Goal: Task Accomplishment & Management: Manage account settings

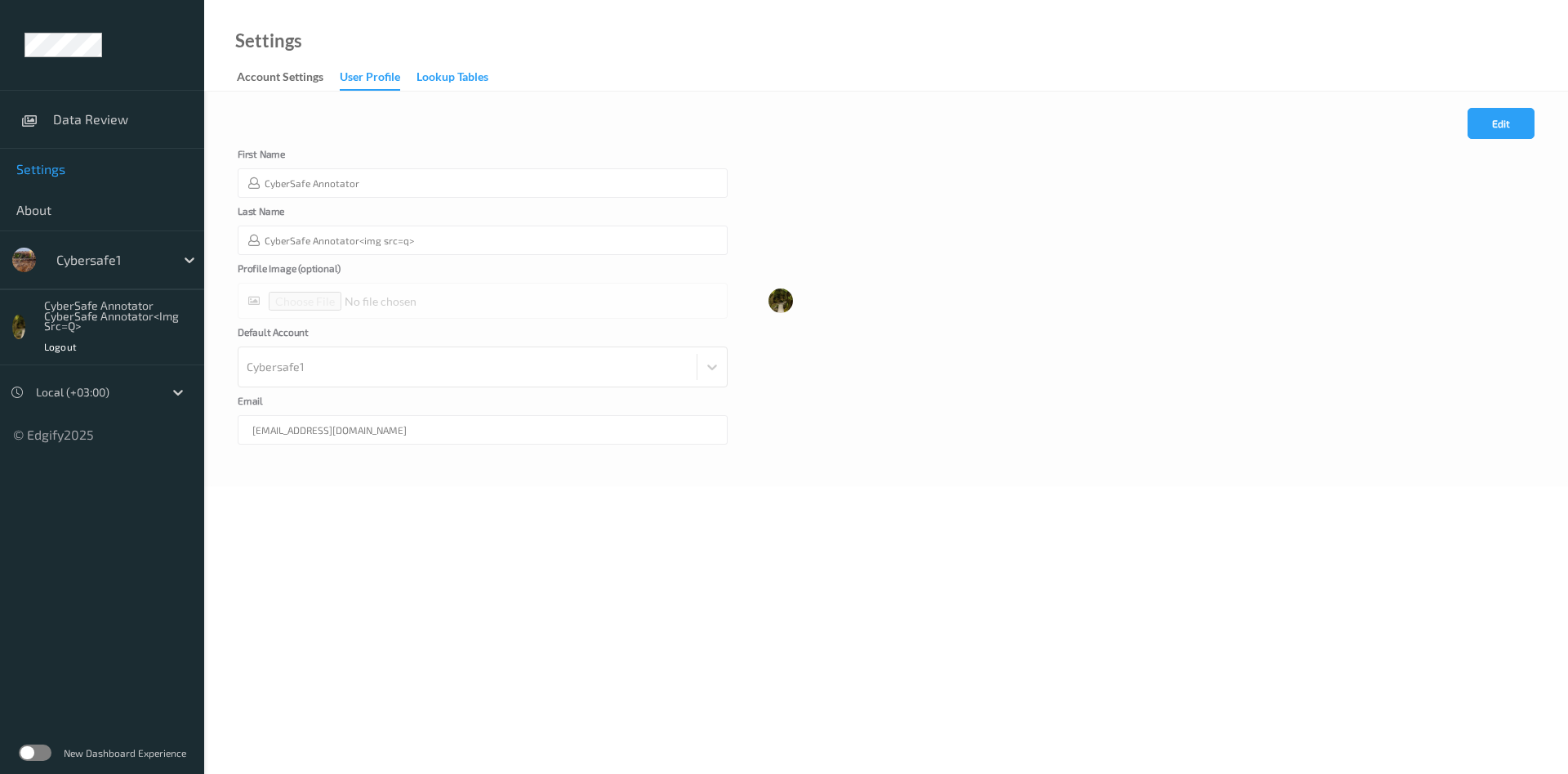
click at [459, 76] on div "Lookup Tables" at bounding box center [452, 78] width 72 height 21
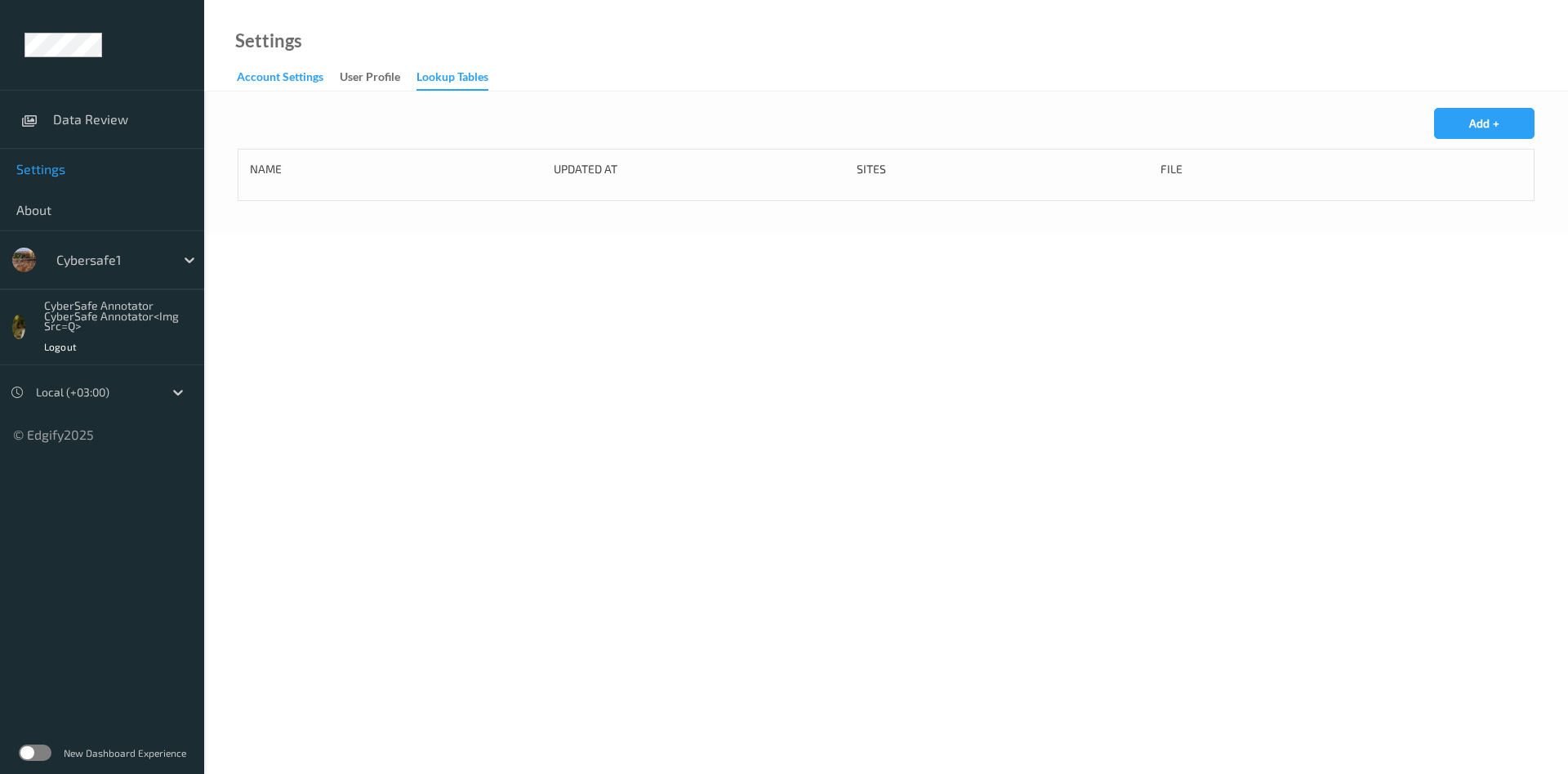
click at [292, 86] on div "Account Settings" at bounding box center [280, 78] width 86 height 21
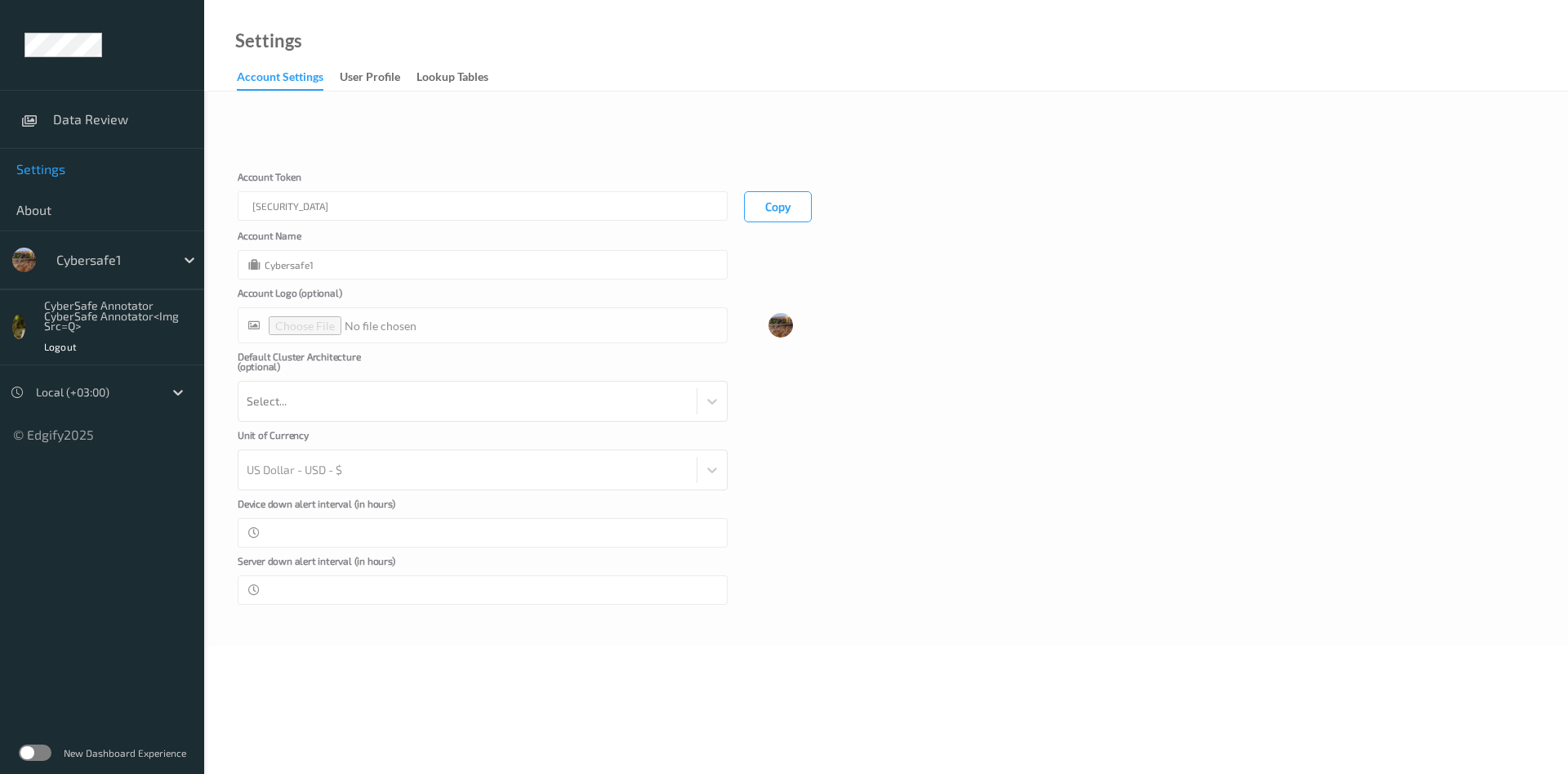
click at [694, 605] on div "*" at bounding box center [482, 590] width 490 height 30
drag, startPoint x: 627, startPoint y: 622, endPoint x: 607, endPoint y: 614, distance: 21.5
click at [622, 605] on div "*" at bounding box center [482, 590] width 490 height 30
click at [437, 589] on div "Server down alert interval (in hours) *" at bounding box center [482, 580] width 490 height 49
click at [391, 575] on label "Server down alert interval (in hours)" at bounding box center [319, 565] width 164 height 20
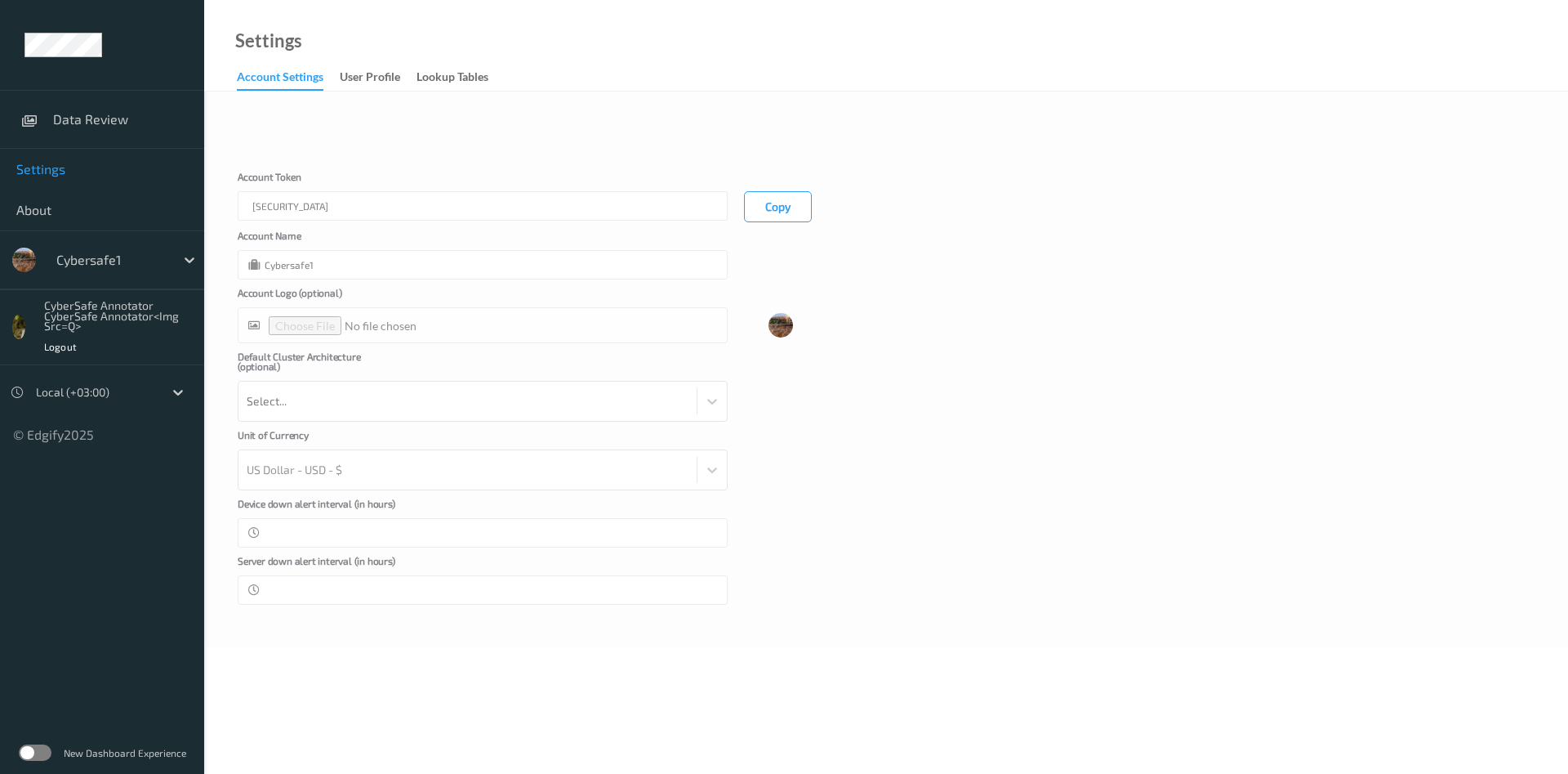
drag, startPoint x: 515, startPoint y: 613, endPoint x: 545, endPoint y: 608, distance: 30.4
click at [526, 605] on div "*" at bounding box center [482, 590] width 490 height 30
click at [375, 73] on div "User Profile" at bounding box center [369, 78] width 60 height 21
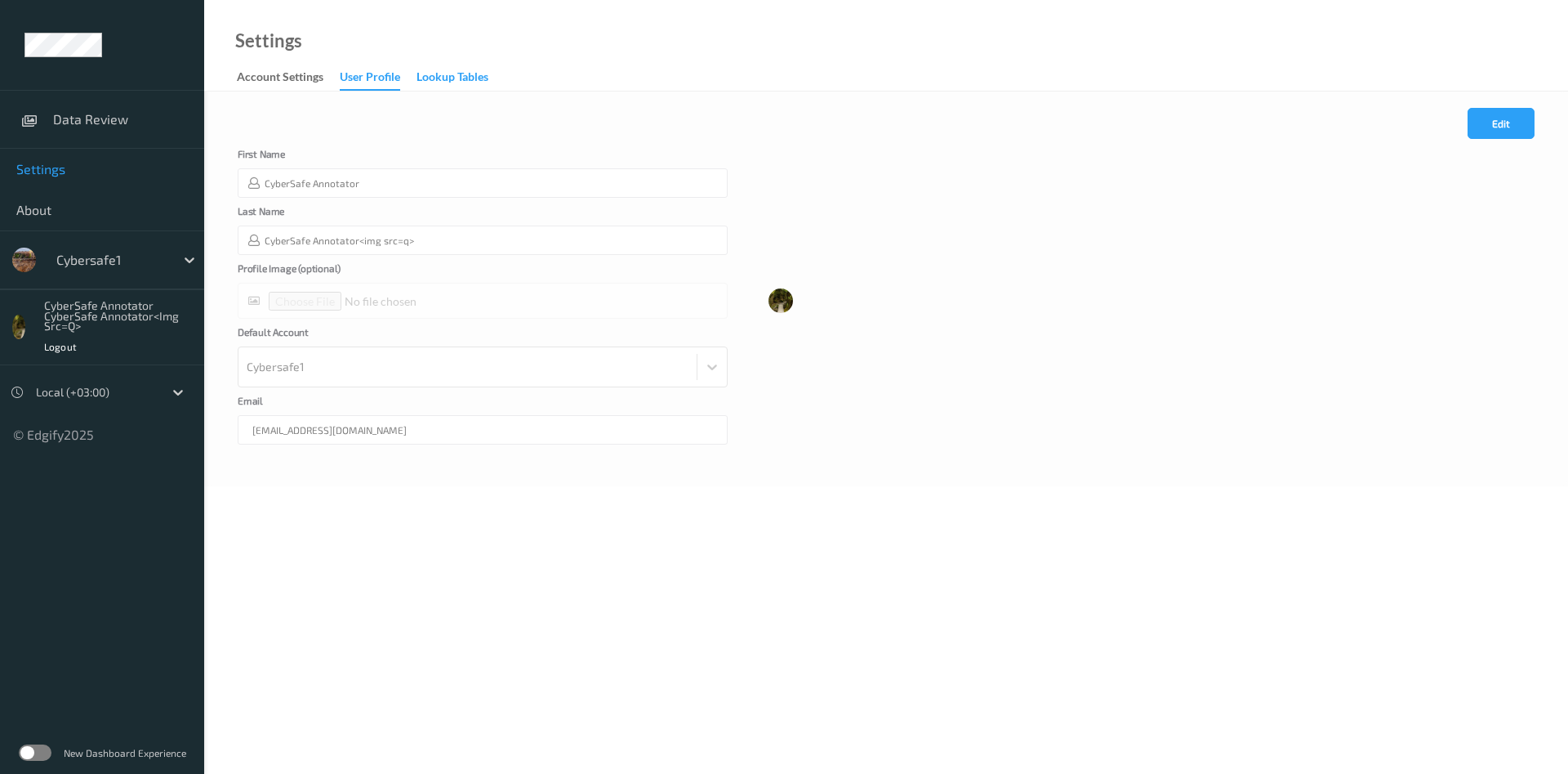
click at [456, 75] on div "Lookup Tables" at bounding box center [452, 78] width 72 height 21
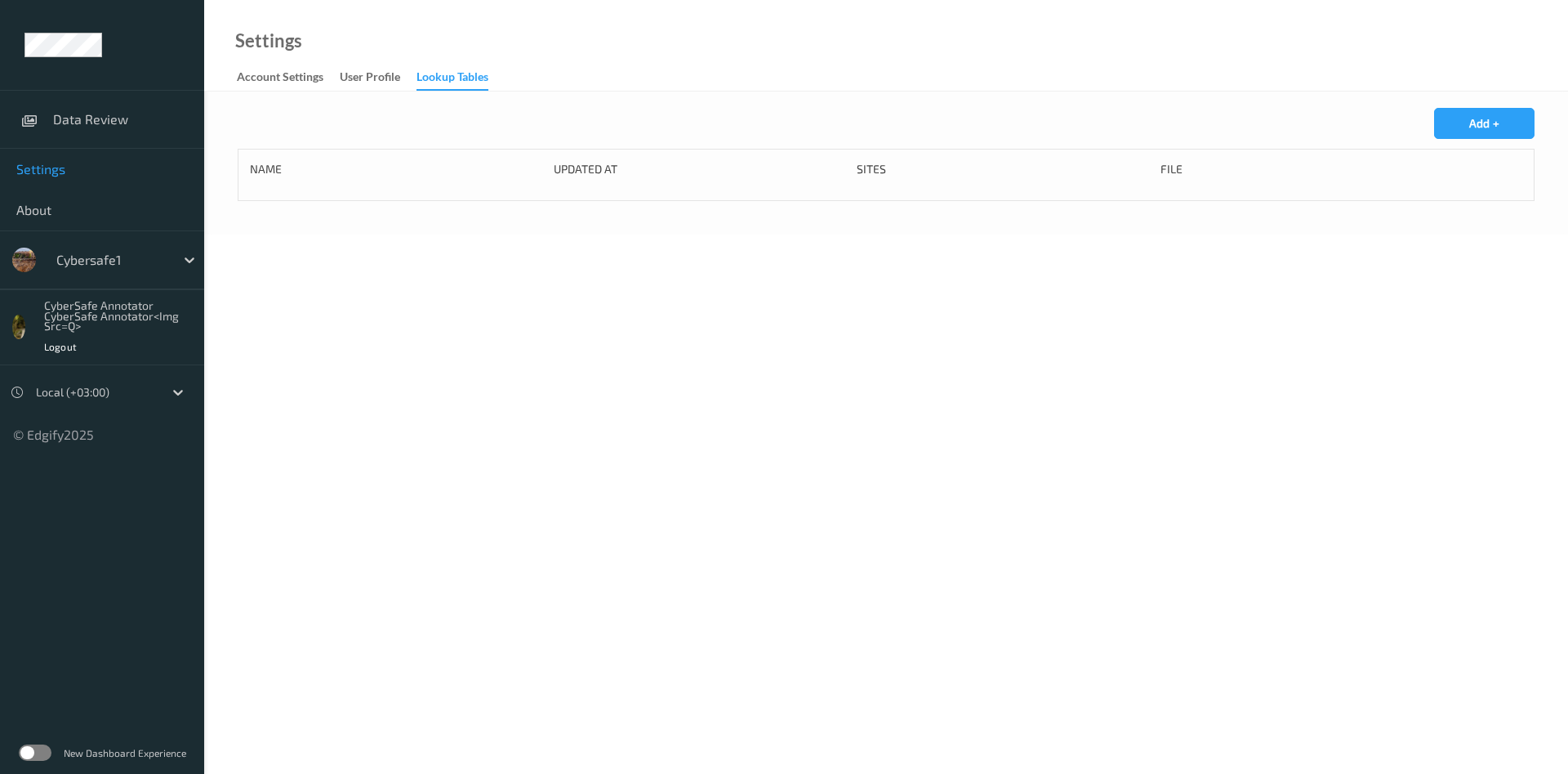
click at [598, 182] on div "Name Updated At Sites File" at bounding box center [886, 174] width 1272 height 28
drag, startPoint x: 598, startPoint y: 182, endPoint x: 925, endPoint y: 183, distance: 327.0
click at [793, 198] on div "Name Updated At Sites File" at bounding box center [885, 174] width 1297 height 52
drag, startPoint x: 925, startPoint y: 183, endPoint x: 1109, endPoint y: 161, distance: 185.3
click at [1015, 187] on div "Name Updated At Sites File" at bounding box center [886, 174] width 1272 height 28
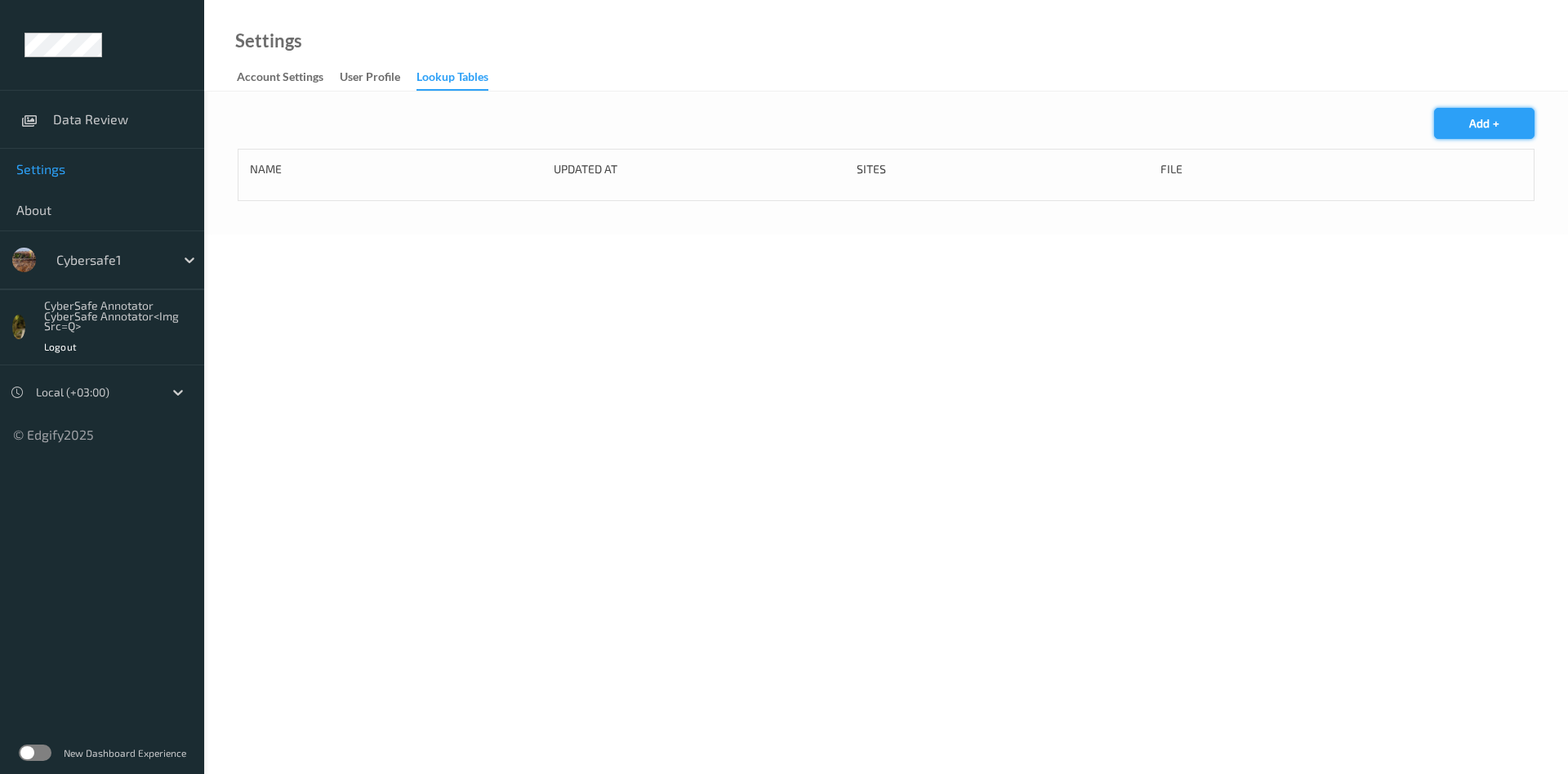
click at [1469, 129] on button "Add +" at bounding box center [1484, 123] width 101 height 31
click at [326, 191] on input "text" at bounding box center [482, 200] width 490 height 30
click at [707, 262] on icon at bounding box center [712, 263] width 16 height 16
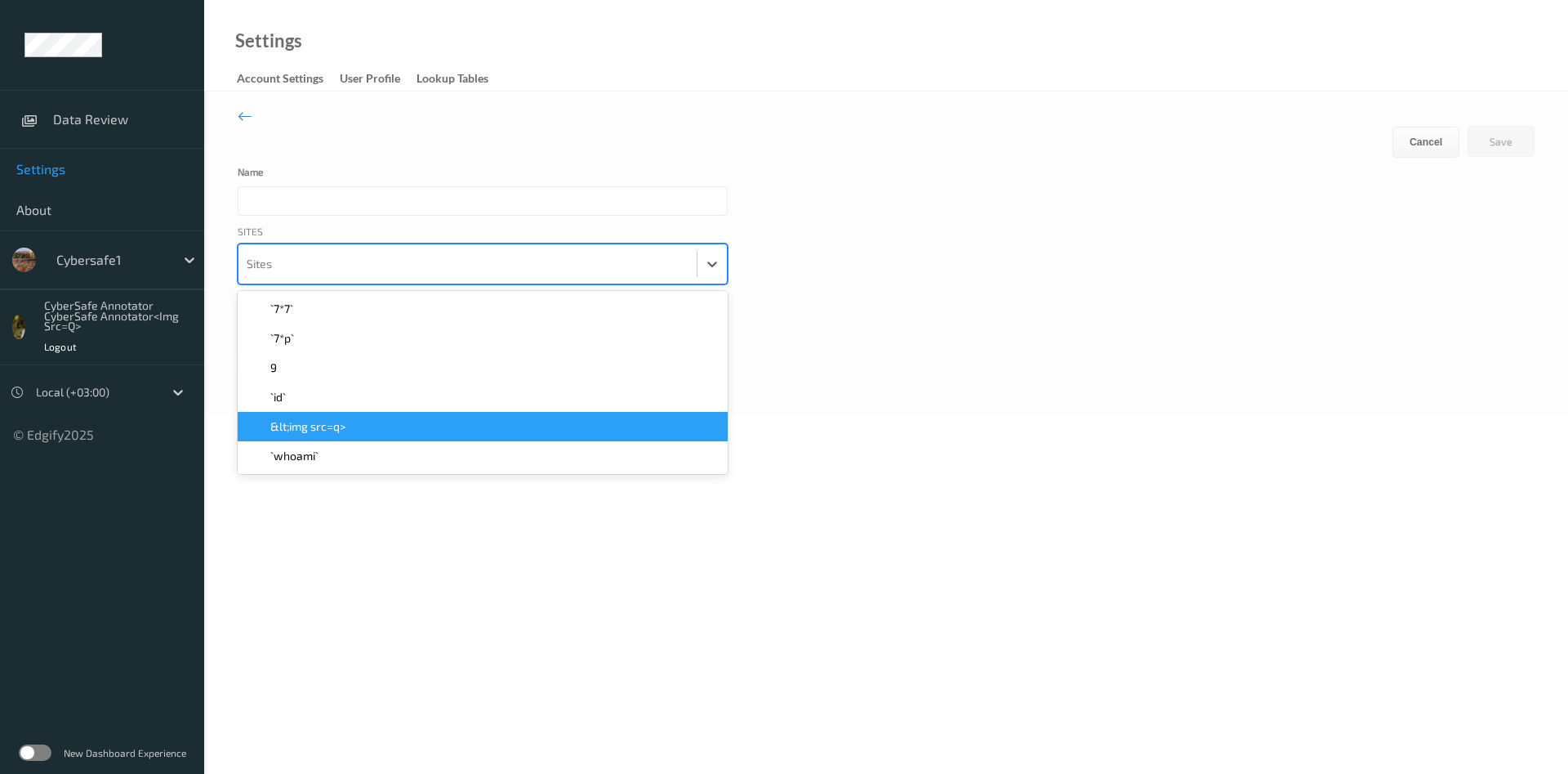
click at [318, 424] on span "&lt;img src=q>" at bounding box center [308, 426] width 75 height 16
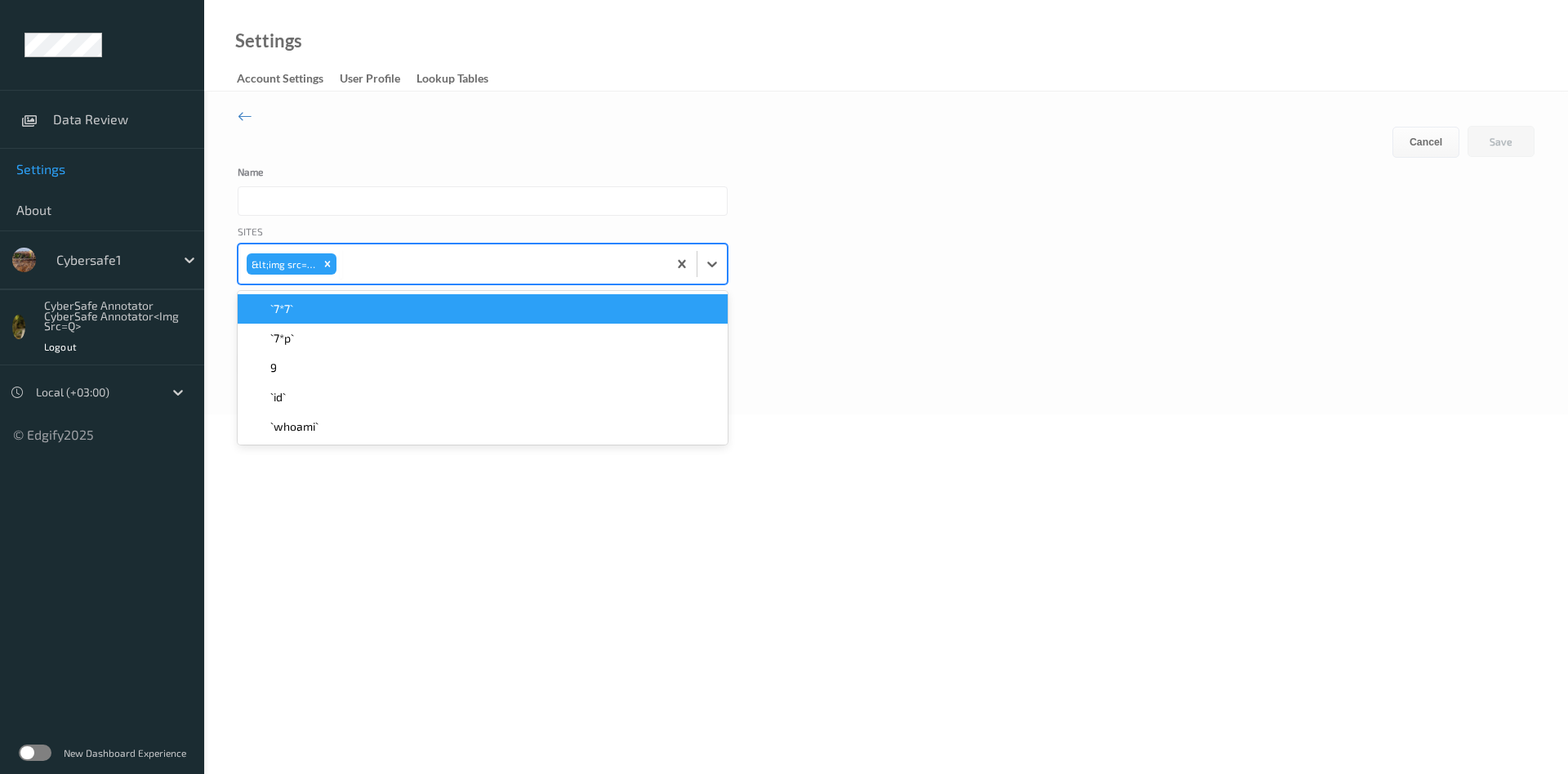
click at [300, 201] on input "text" at bounding box center [482, 200] width 490 height 30
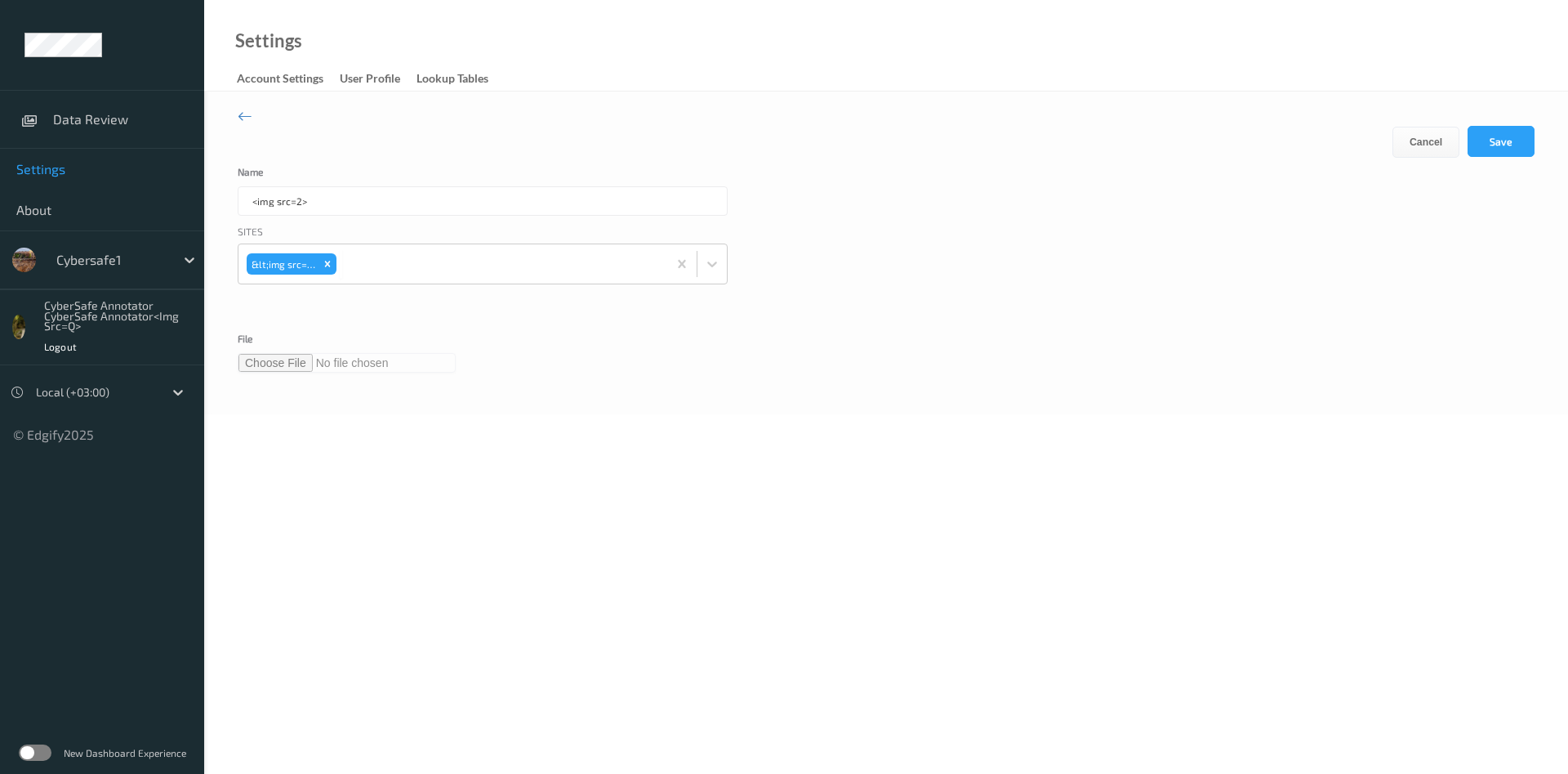
type input "<img src=2>"
click at [266, 363] on input "file" at bounding box center [346, 363] width 218 height 20
click at [1517, 140] on button "Save" at bounding box center [1501, 141] width 67 height 31
click at [926, 372] on div "File Download" at bounding box center [885, 359] width 1297 height 50
click at [268, 372] on input "file" at bounding box center [346, 369] width 218 height 20
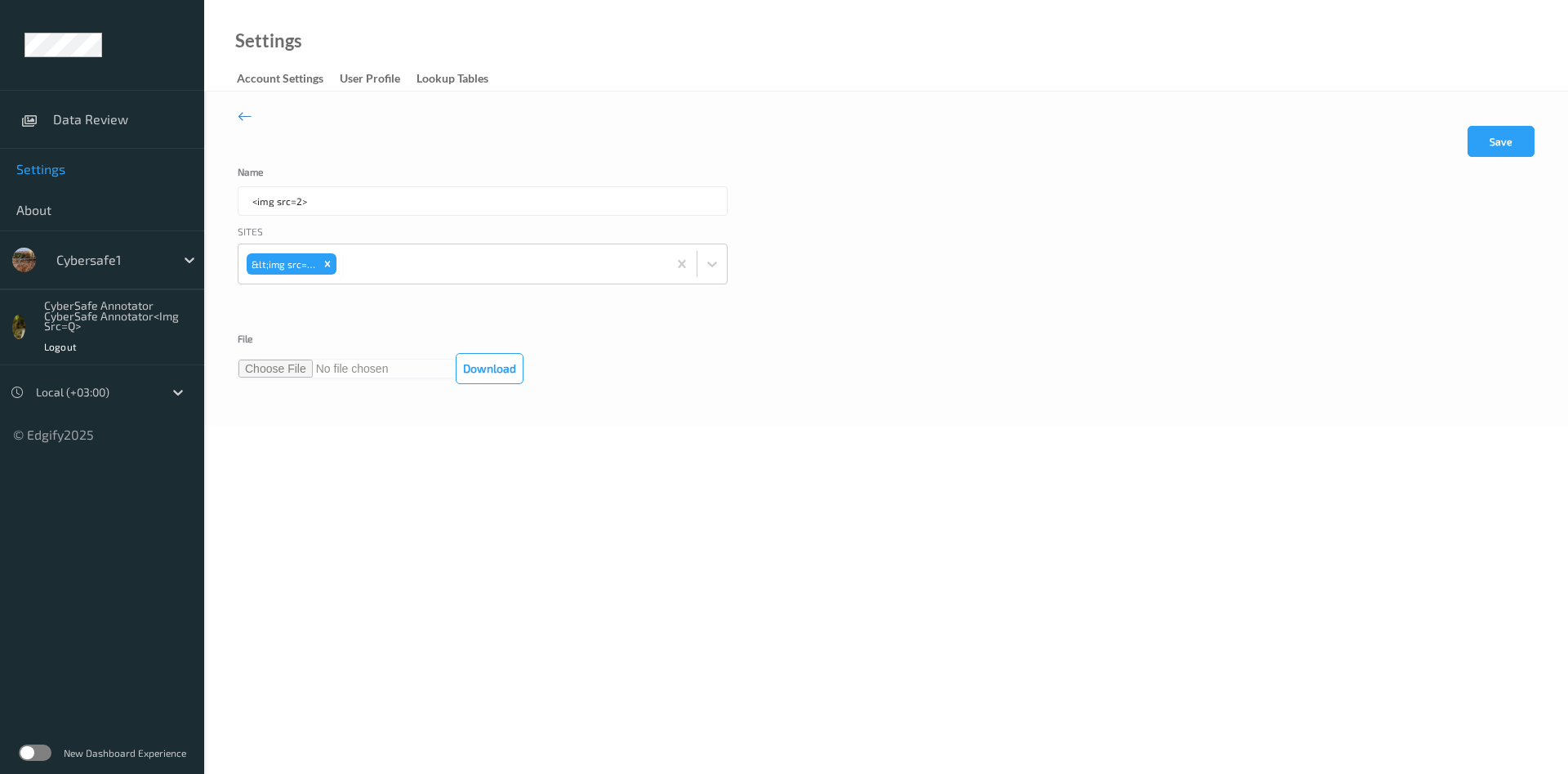
type input "**********"
click at [1508, 142] on button "Save" at bounding box center [1501, 141] width 67 height 31
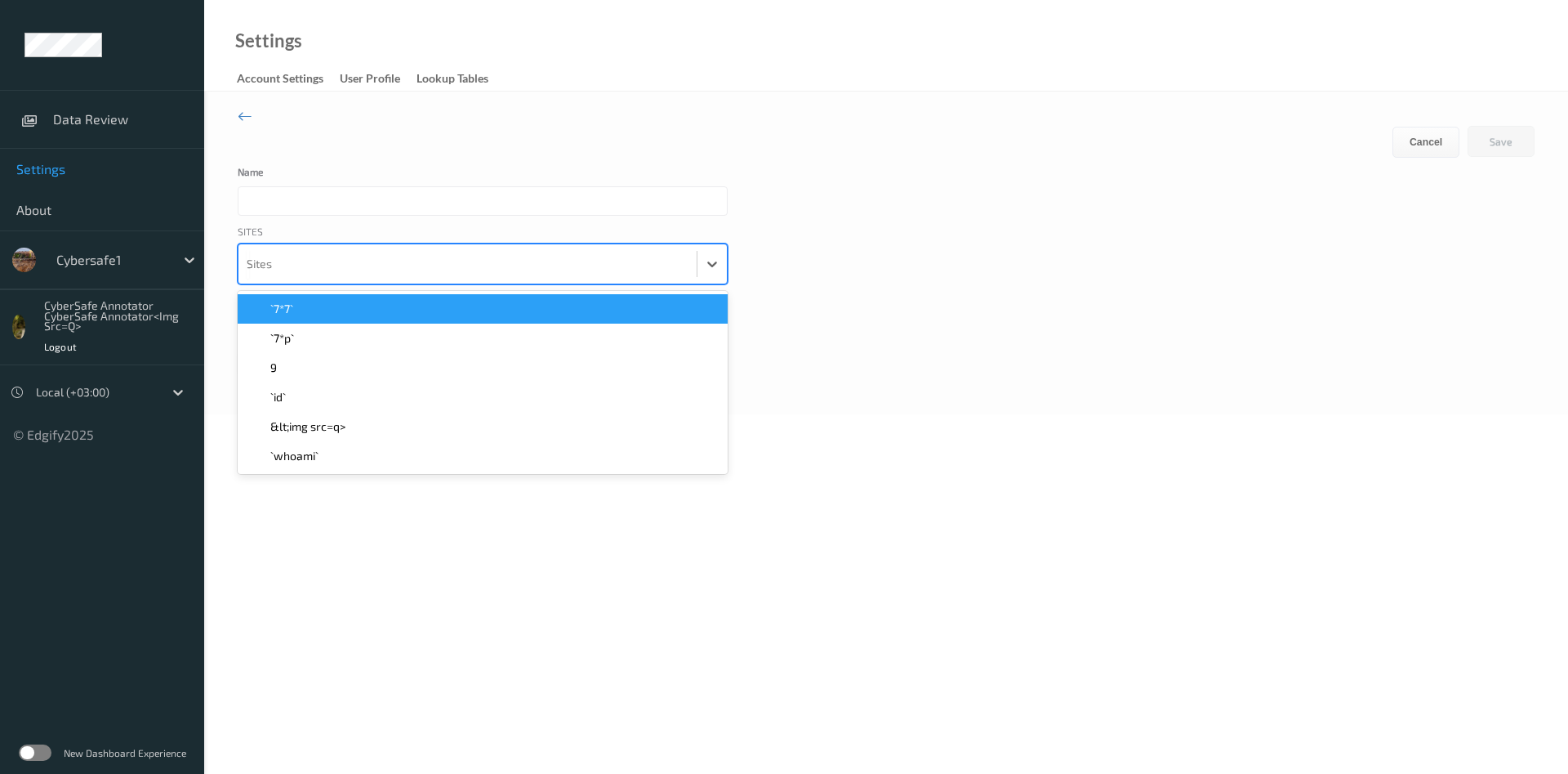
click at [381, 259] on div at bounding box center [467, 263] width 442 height 32
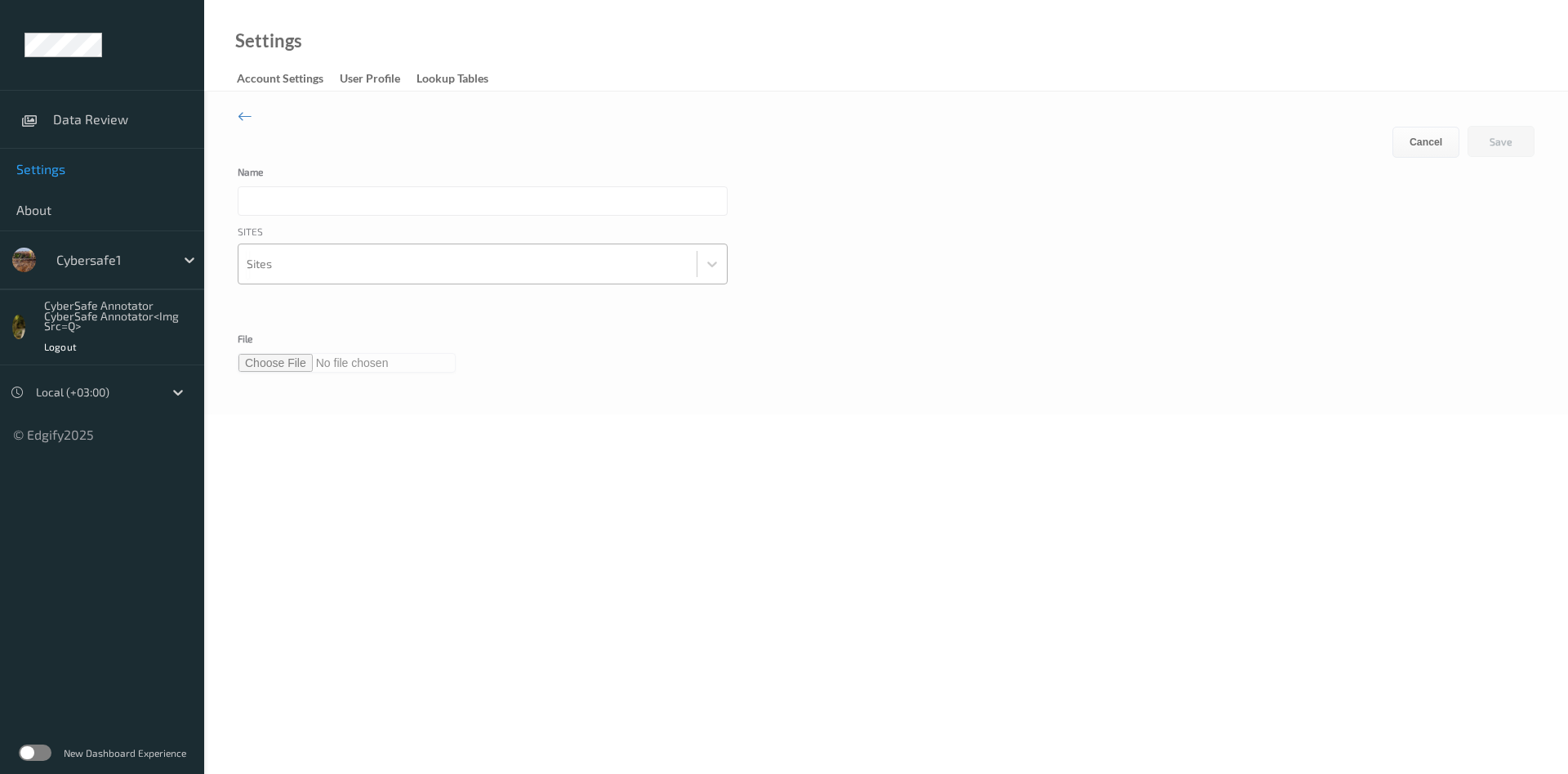
click at [367, 267] on div at bounding box center [467, 263] width 442 height 32
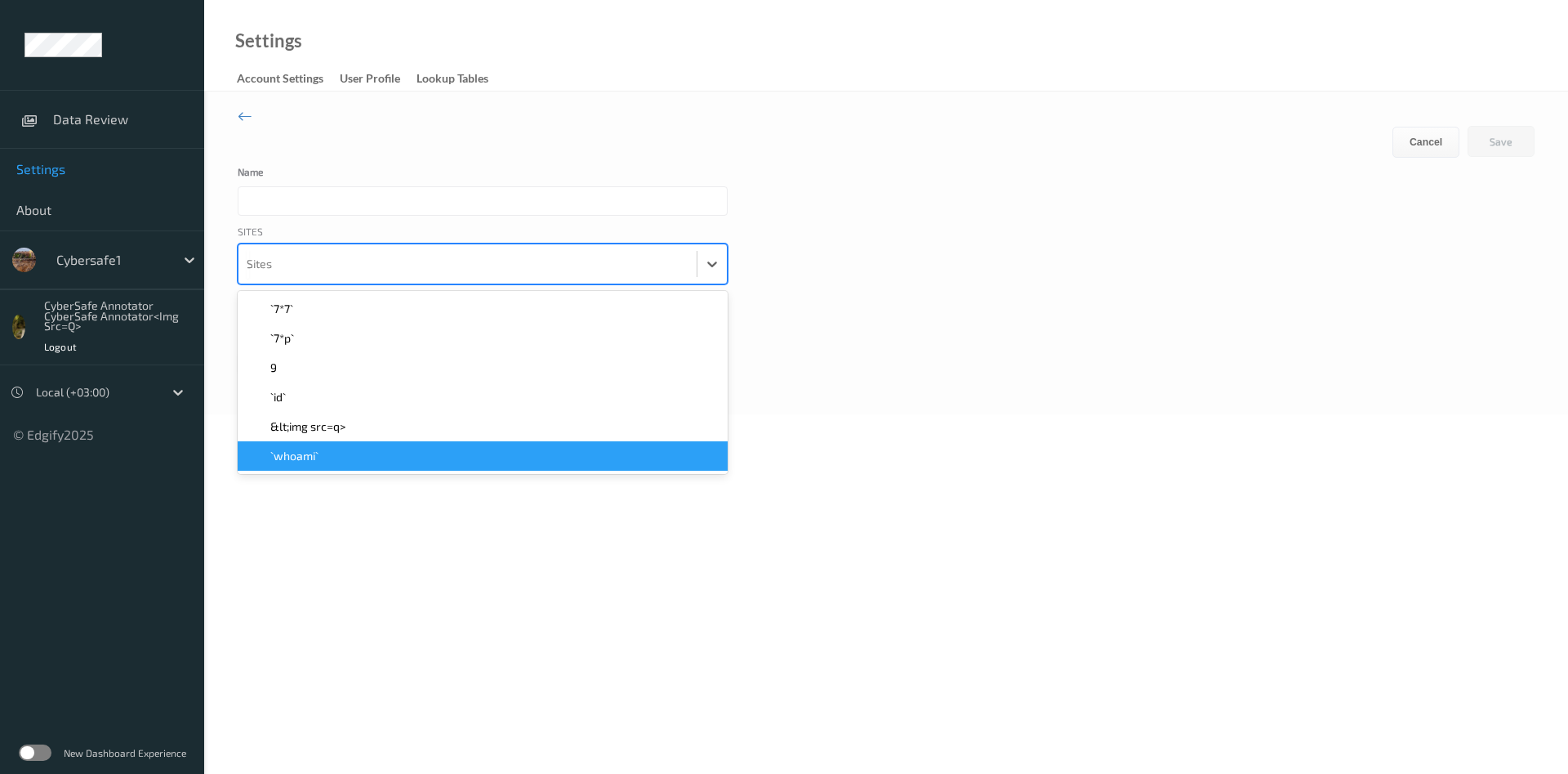
click at [315, 458] on span "`whoami`" at bounding box center [295, 456] width 49 height 16
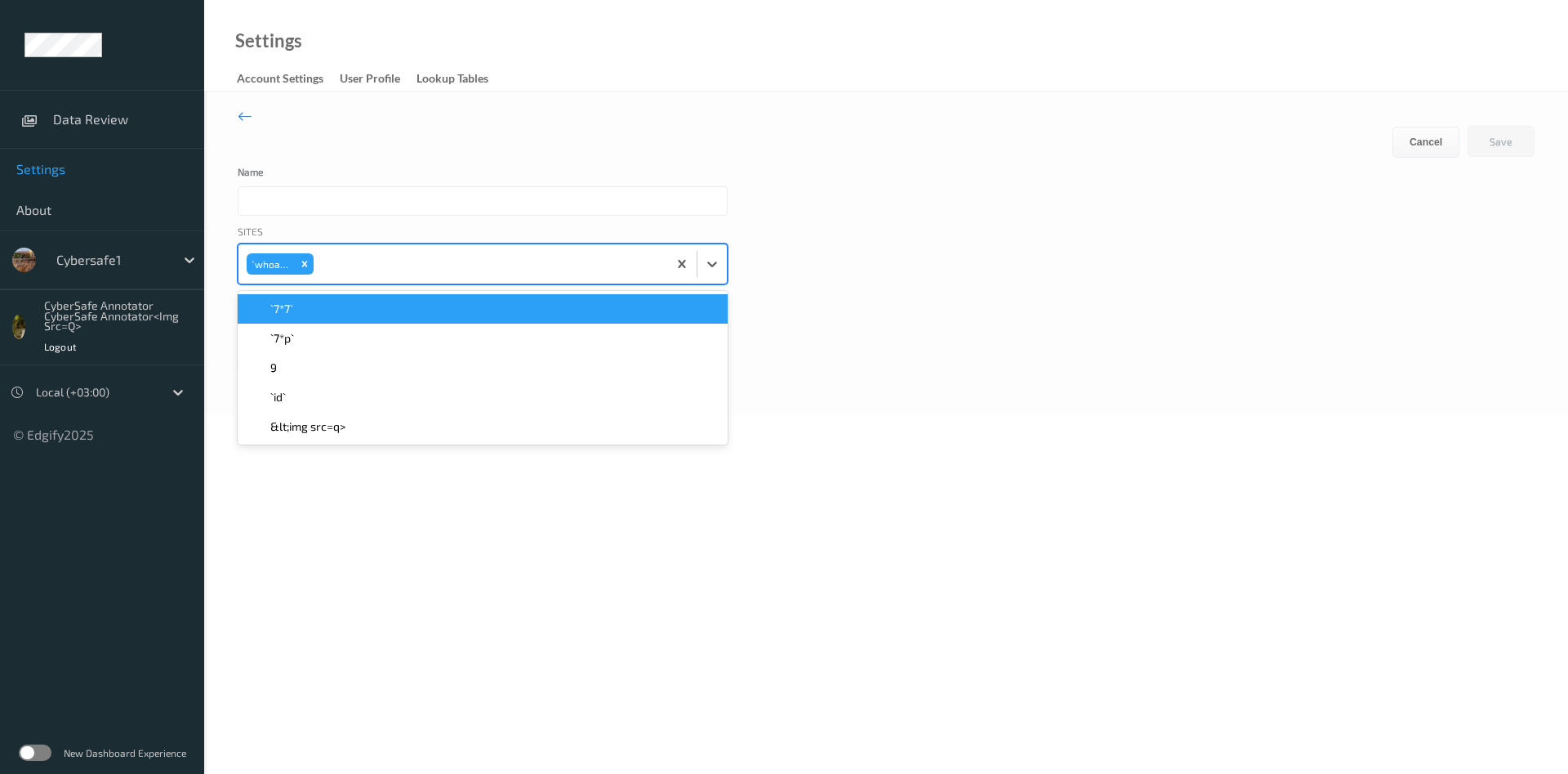
click at [811, 286] on div "Sites option `whoami`, selected. option `7*7` focused, 1 of 5. 5 results availa…" at bounding box center [885, 274] width 1297 height 102
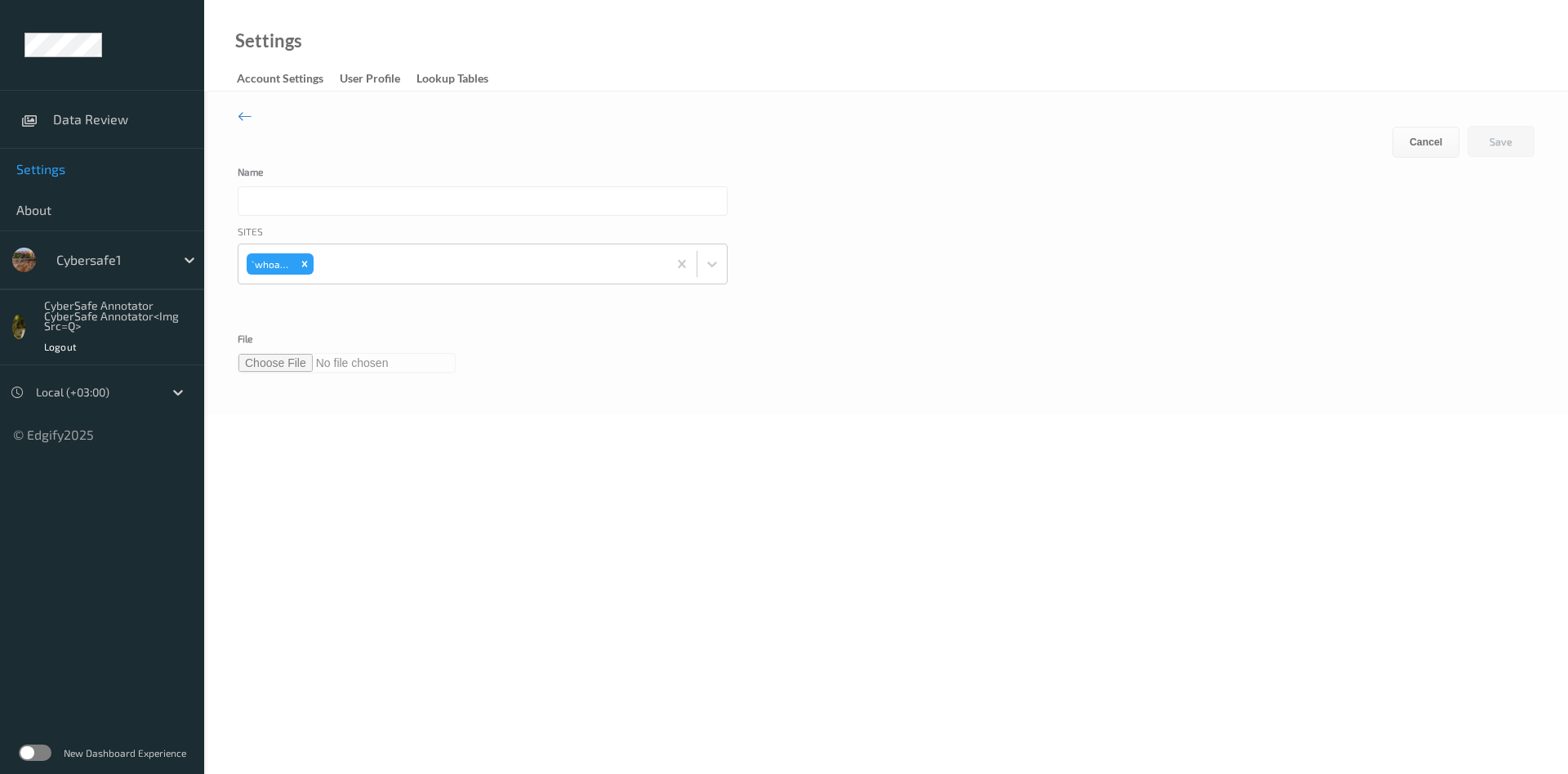
click at [310, 201] on input "text" at bounding box center [482, 200] width 490 height 30
type input "123456"
click at [1507, 142] on button "Save" at bounding box center [1501, 141] width 67 height 31
click at [263, 372] on button "Download" at bounding box center [270, 369] width 67 height 31
click at [709, 268] on div "Sites `whoami`" at bounding box center [482, 274] width 490 height 102
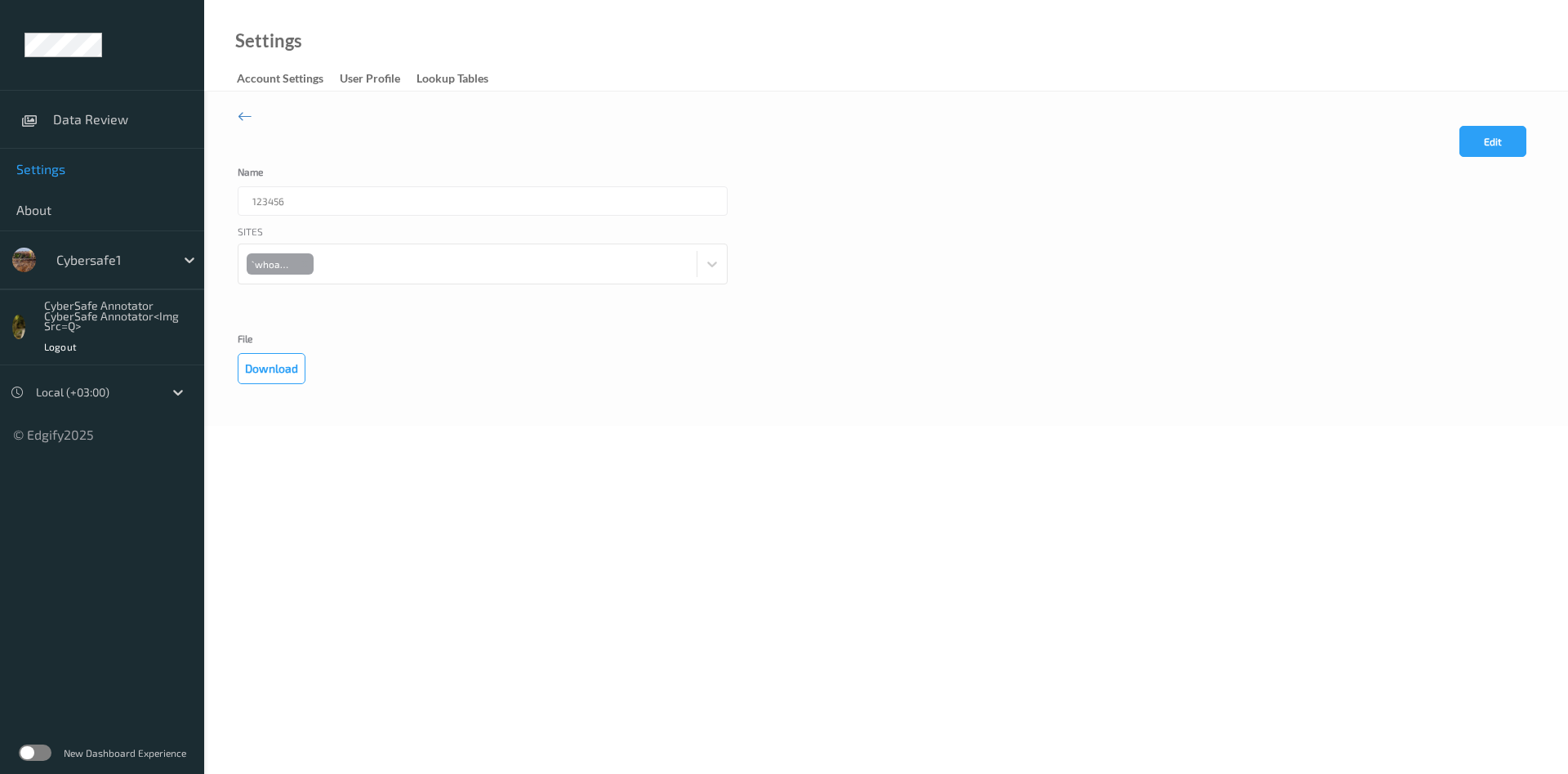
click at [30, 440] on div "© Edgify 2025" at bounding box center [102, 427] width 204 height 31
click at [183, 396] on icon at bounding box center [178, 392] width 16 height 16
click at [124, 404] on div "Local (+03:00)" at bounding box center [95, 392] width 136 height 26
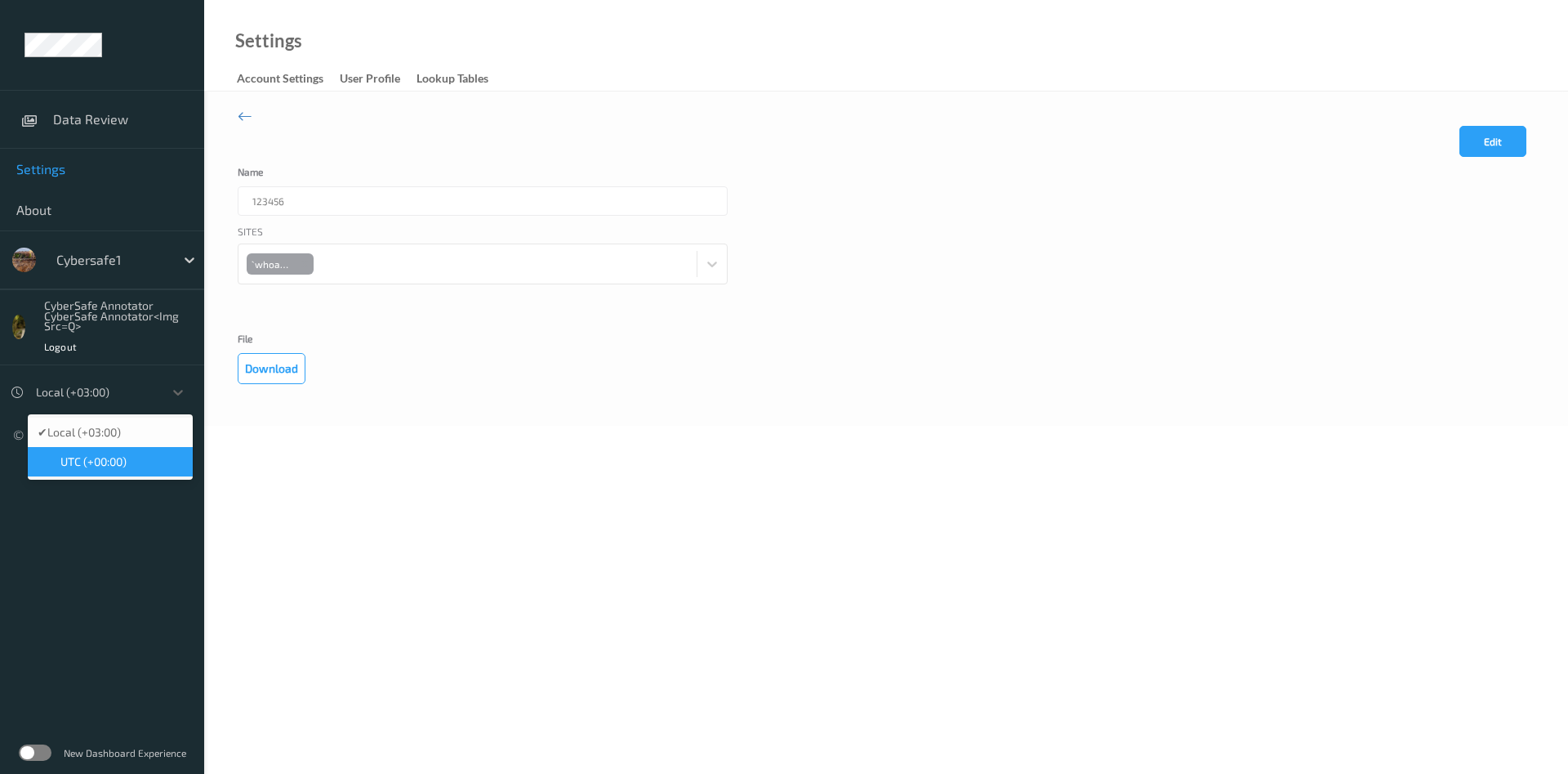
click at [118, 467] on span "UTC (+00:00)" at bounding box center [93, 461] width 66 height 16
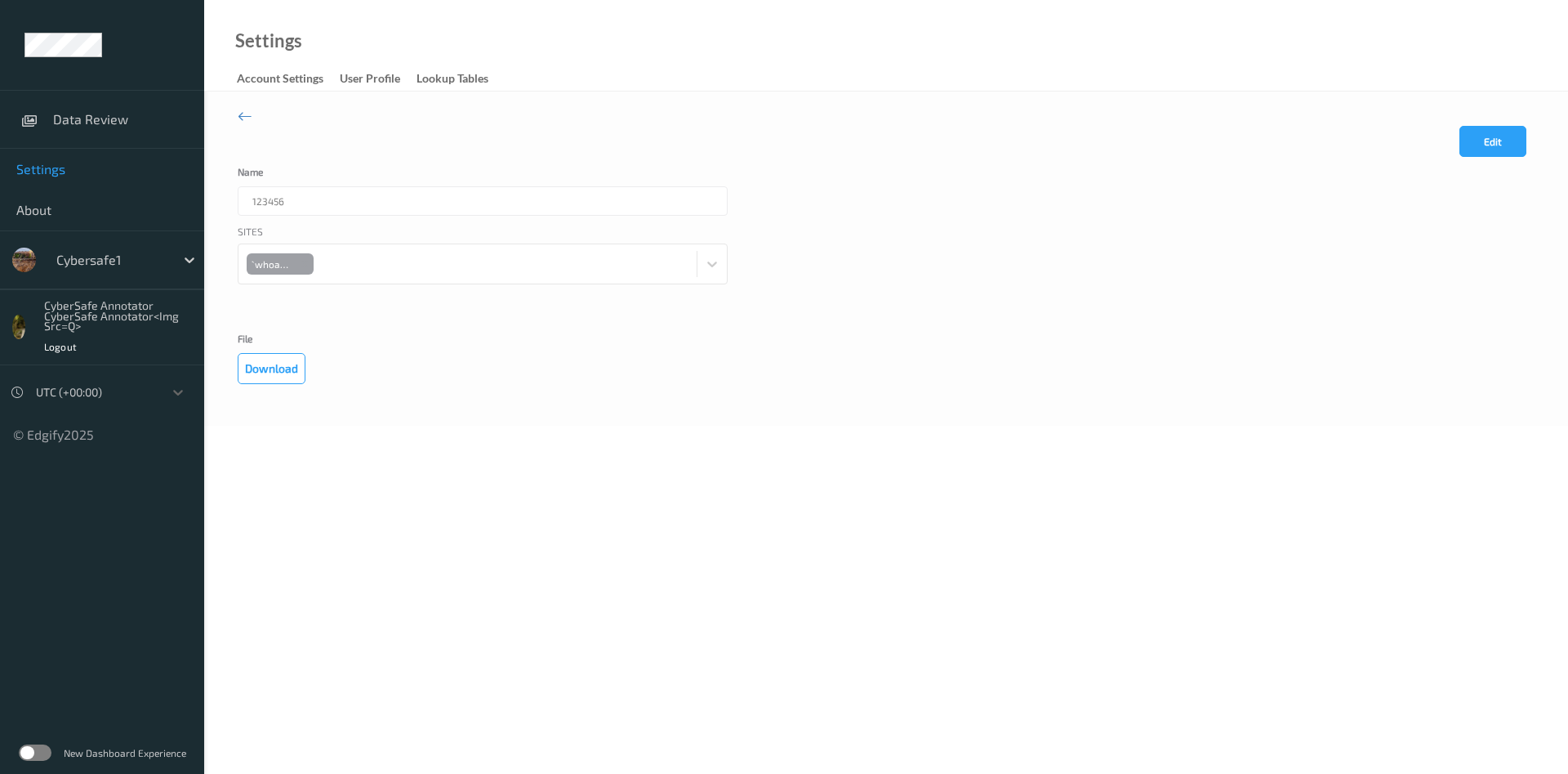
click at [134, 405] on div "UTC (+00:00)" at bounding box center [95, 392] width 136 height 26
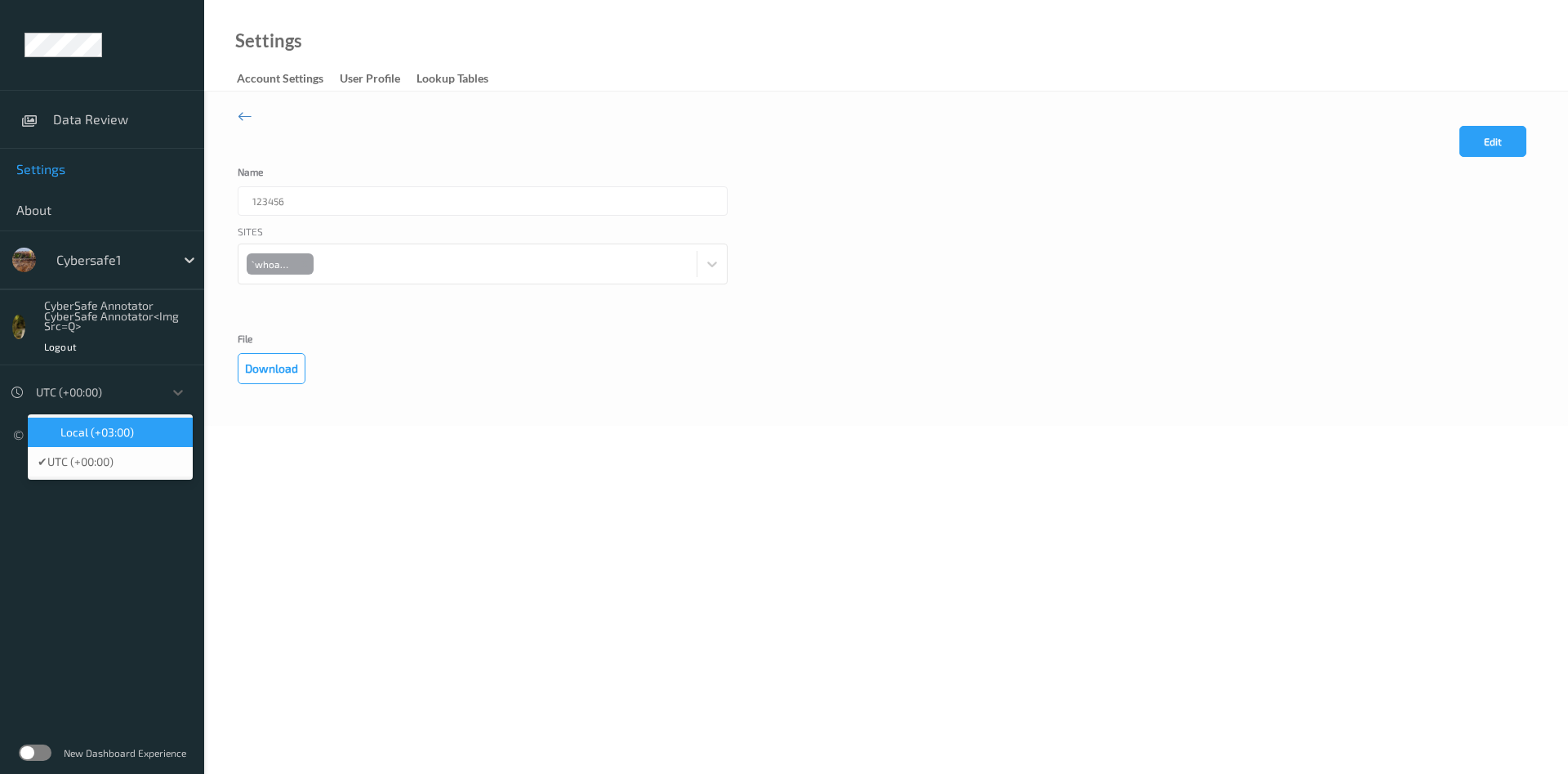
click at [131, 437] on span "Local (+03:00)" at bounding box center [97, 432] width 74 height 16
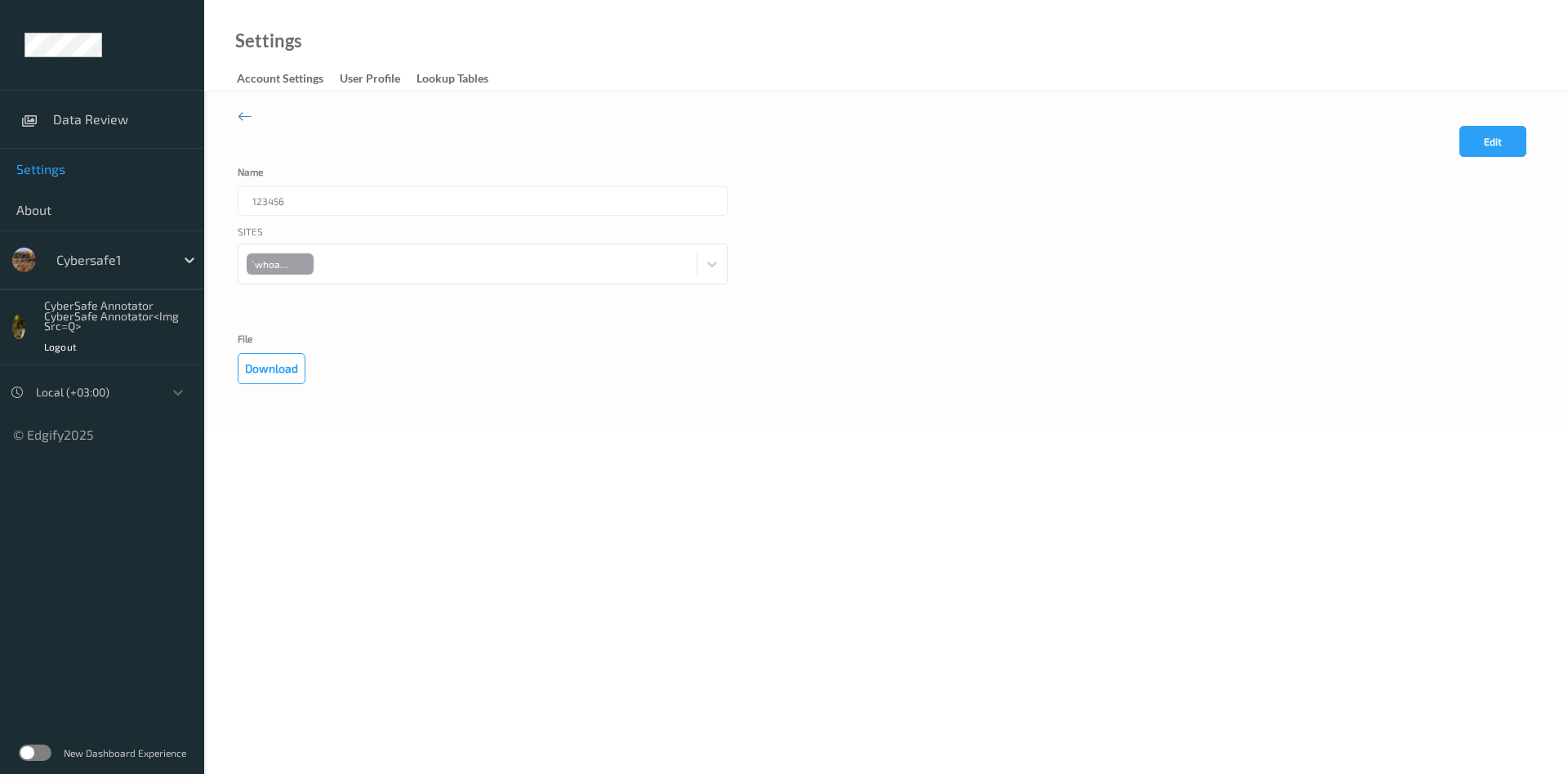
click at [31, 743] on div "New Dashboard Experience" at bounding box center [102, 752] width 204 height 42
click at [32, 752] on label at bounding box center [35, 752] width 32 height 16
click at [29, 752] on label at bounding box center [35, 752] width 32 height 16
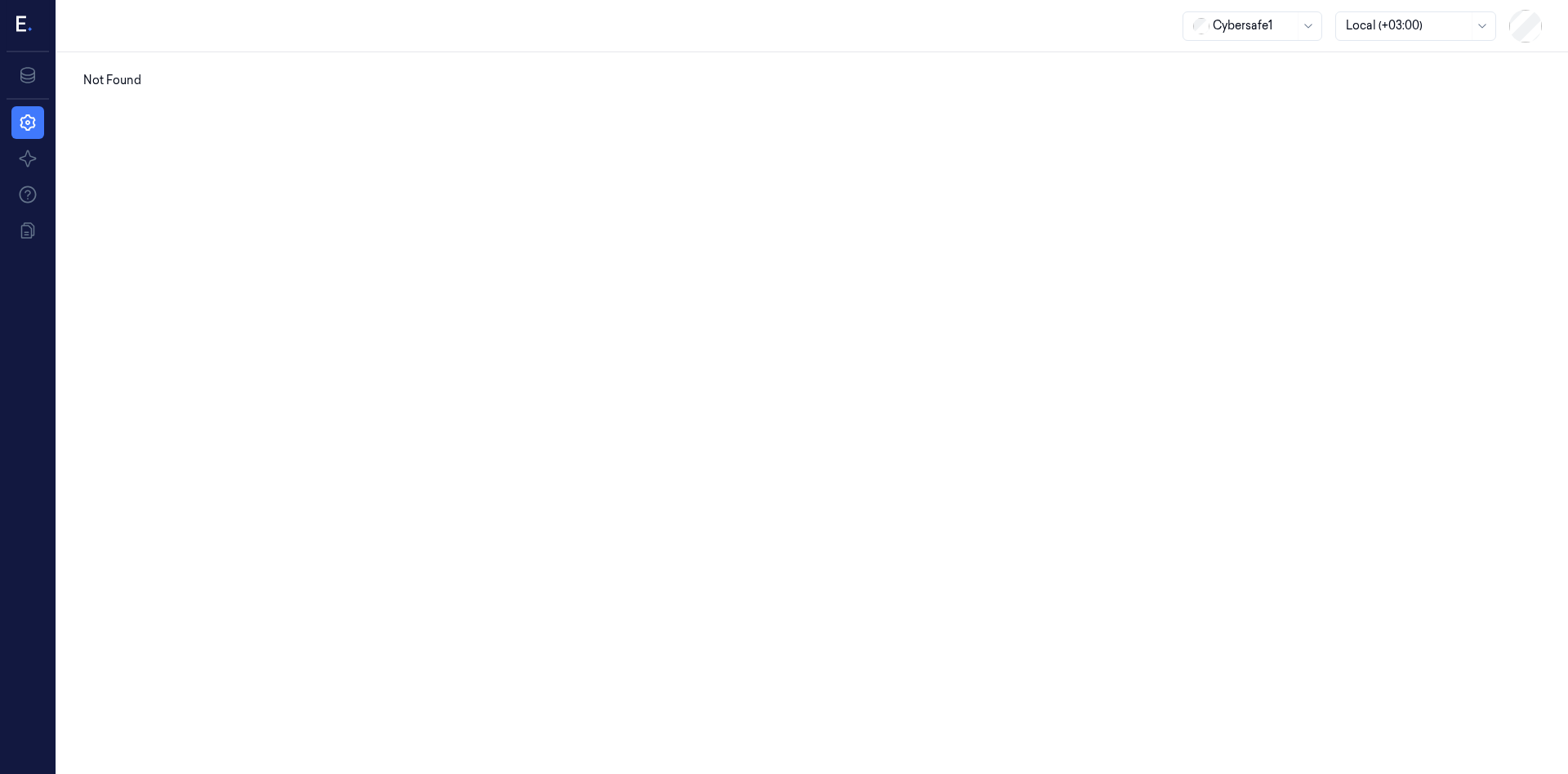
click at [26, 20] on icon at bounding box center [24, 25] width 17 height 24
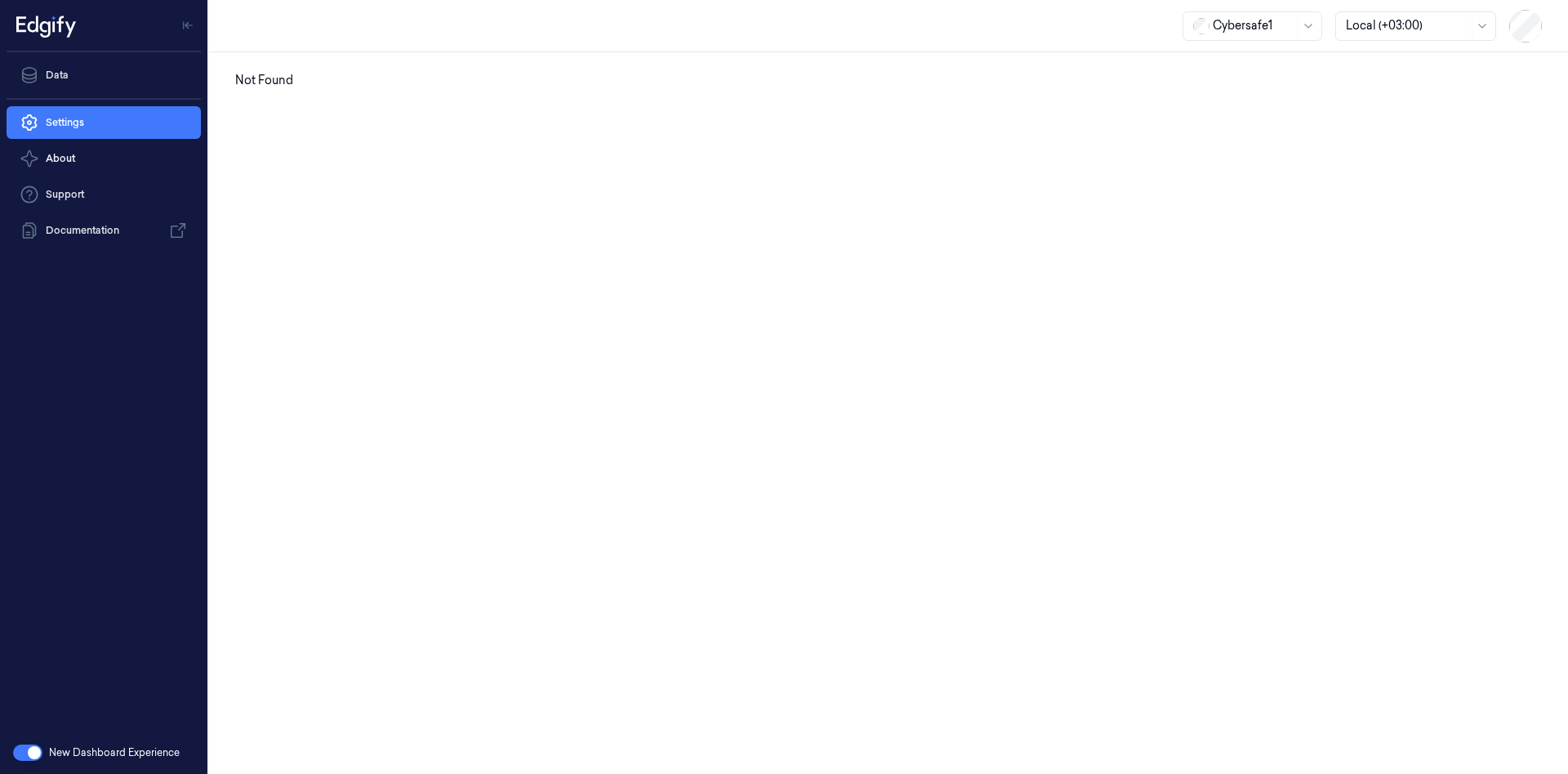
click at [31, 754] on button "button" at bounding box center [28, 752] width 30 height 16
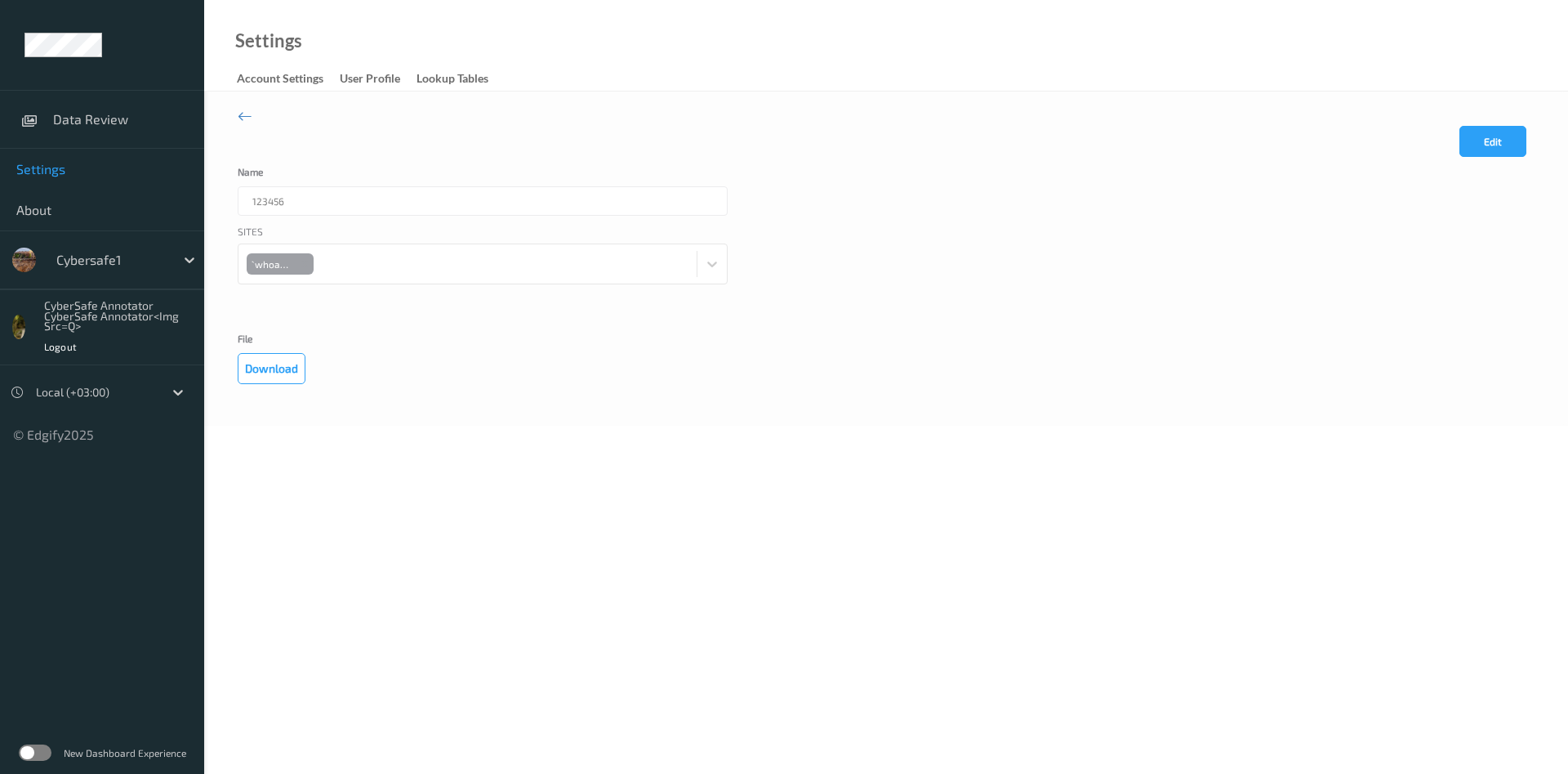
click at [28, 747] on label at bounding box center [35, 752] width 32 height 16
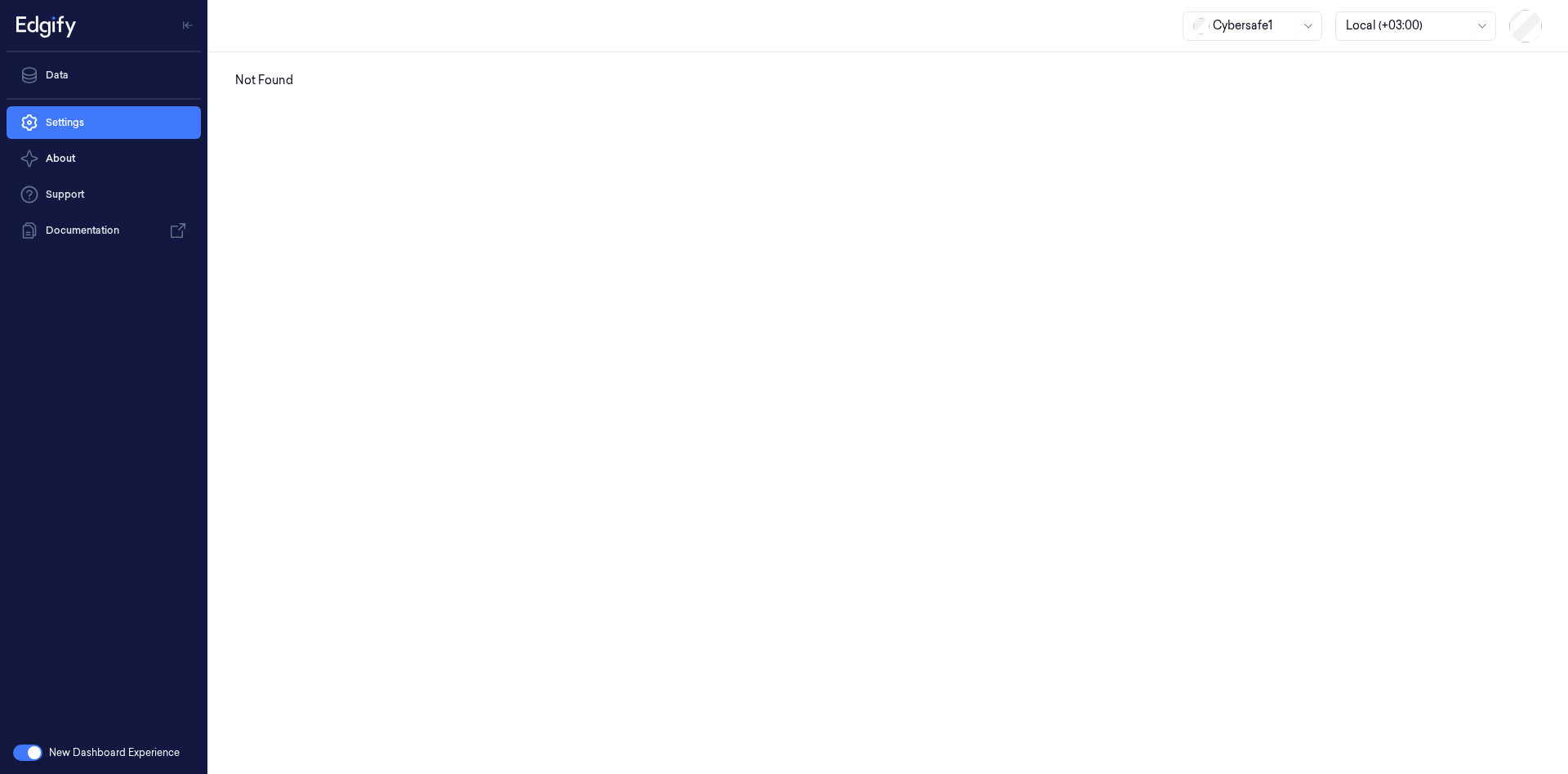
click at [128, 368] on div "Data Settings About Support Documentation" at bounding box center [103, 391] width 208 height 679
click at [36, 752] on button "button" at bounding box center [28, 752] width 30 height 16
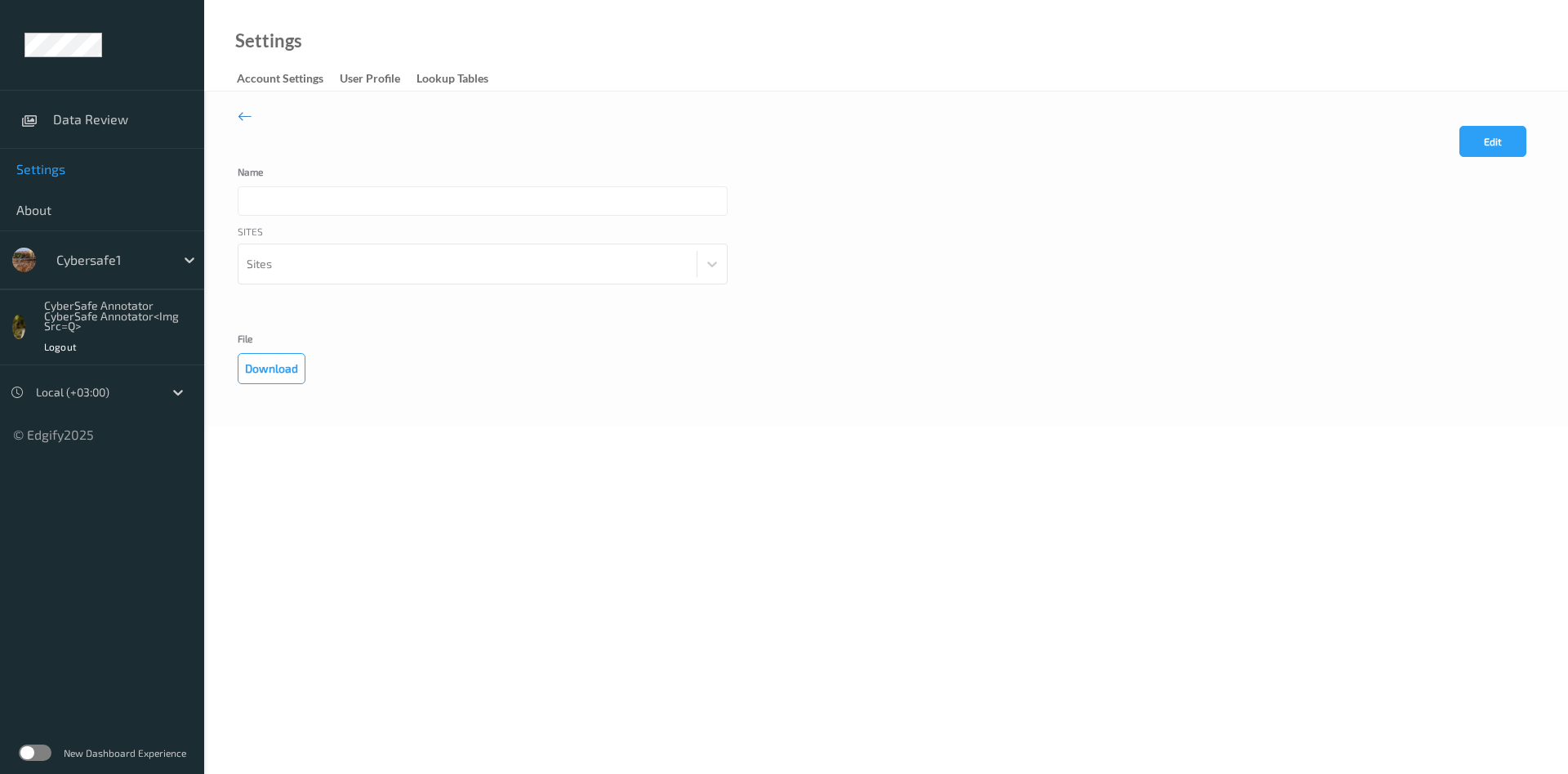
type input "123456"
click at [190, 262] on icon at bounding box center [189, 260] width 10 height 5
click at [23, 750] on label at bounding box center [35, 752] width 32 height 16
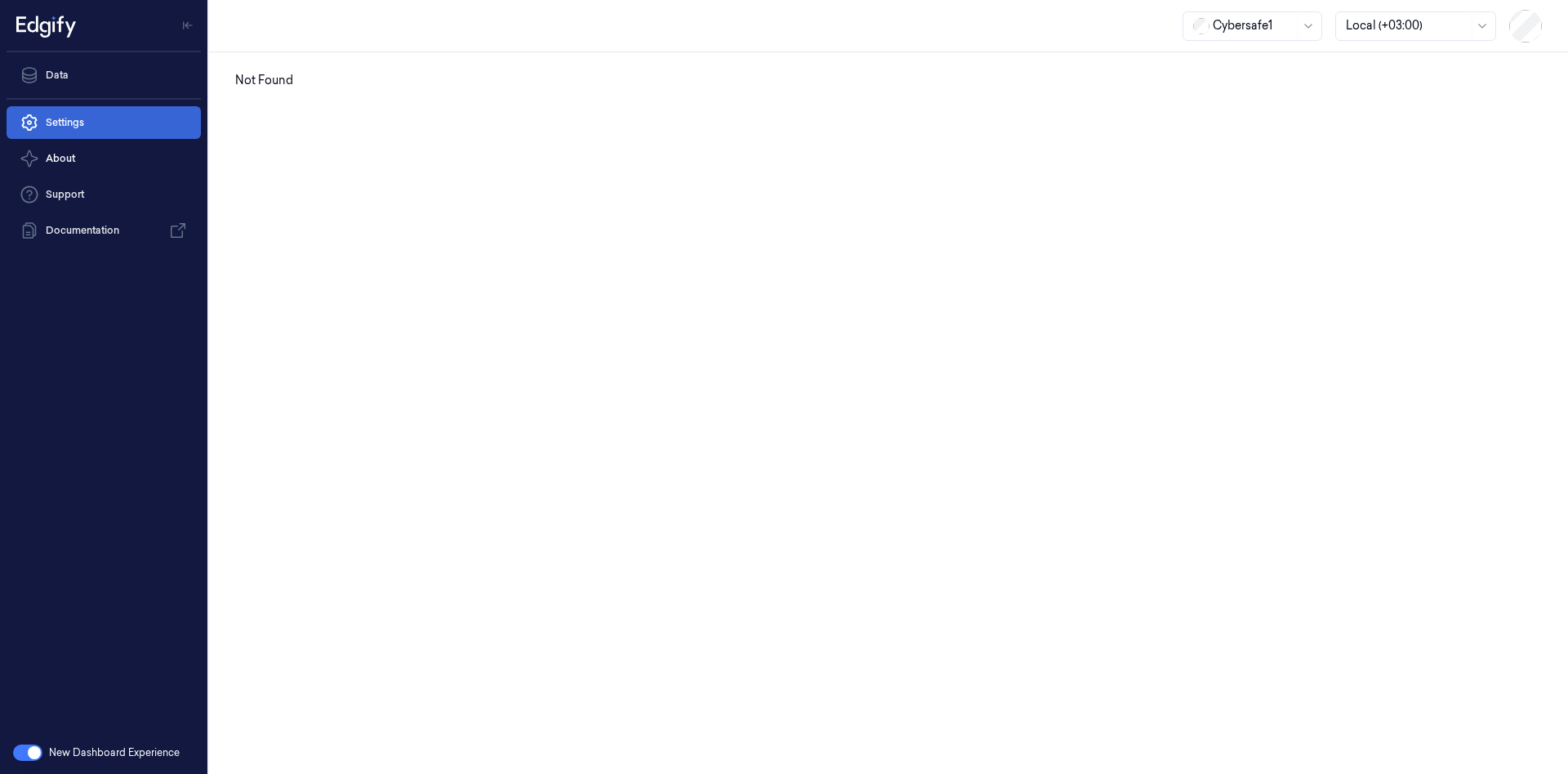
click at [59, 118] on link "Settings" at bounding box center [103, 122] width 194 height 32
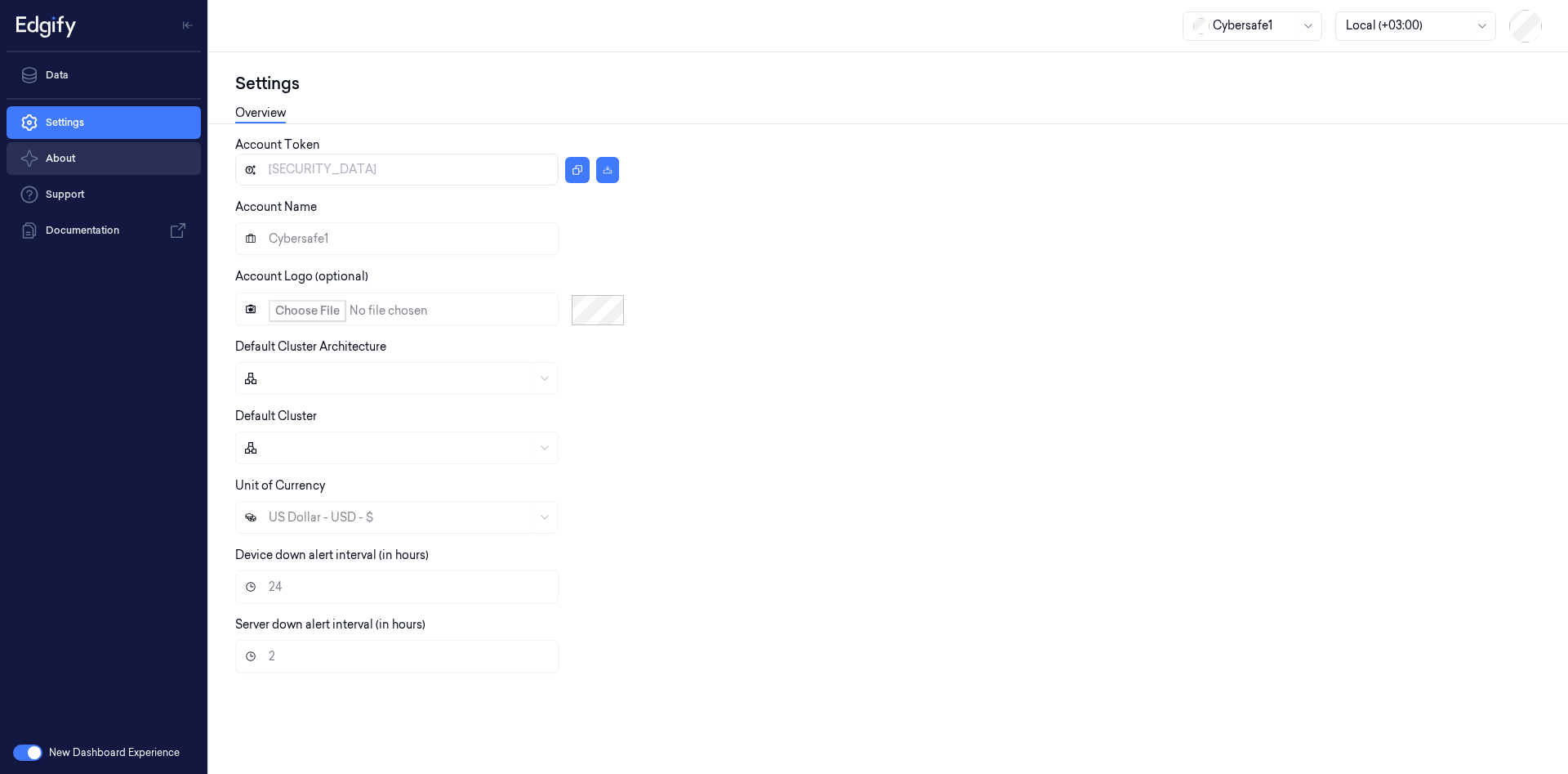
click at [62, 161] on button "About" at bounding box center [103, 158] width 194 height 32
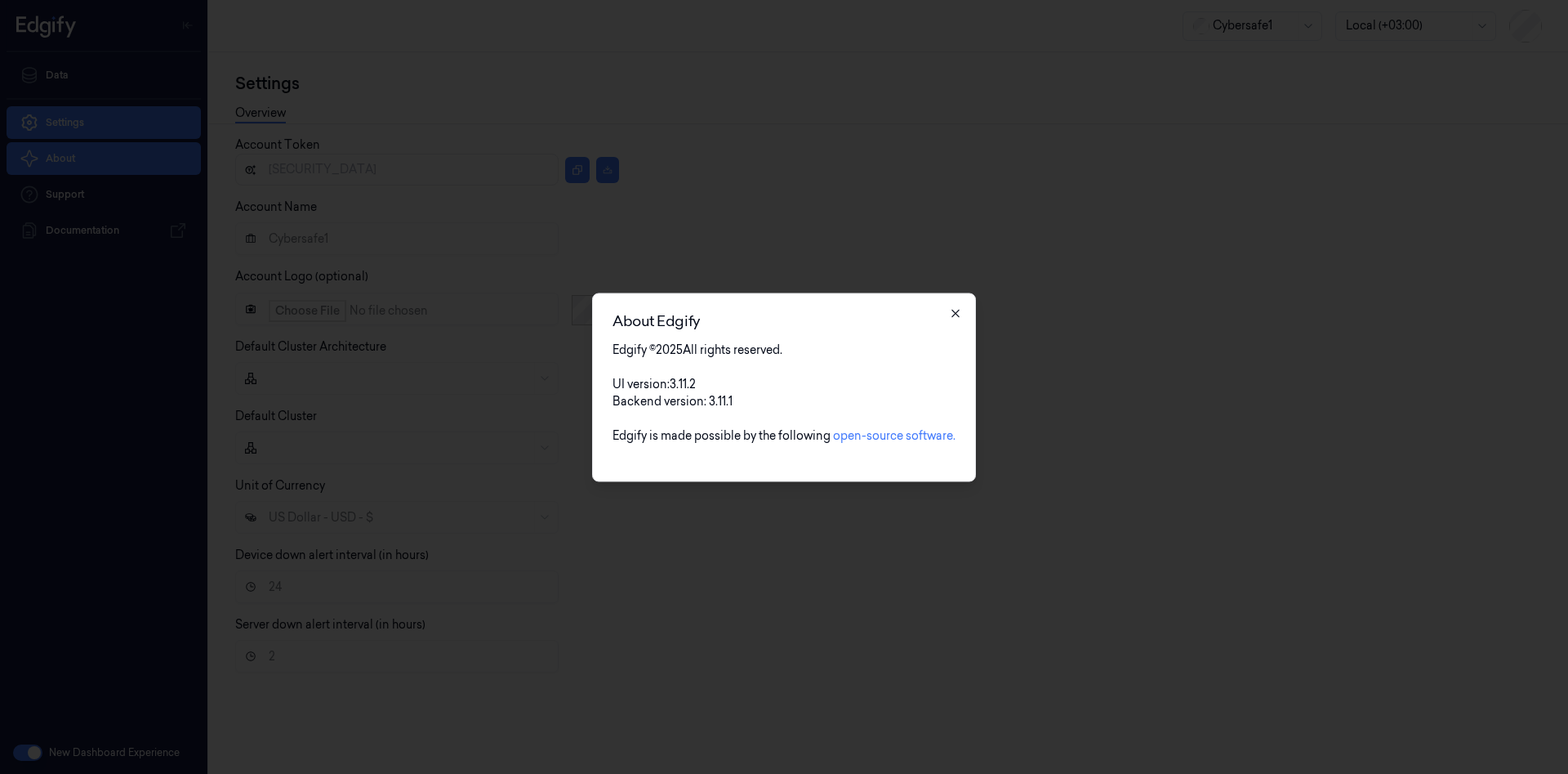
click at [954, 318] on icon "button" at bounding box center [955, 313] width 13 height 13
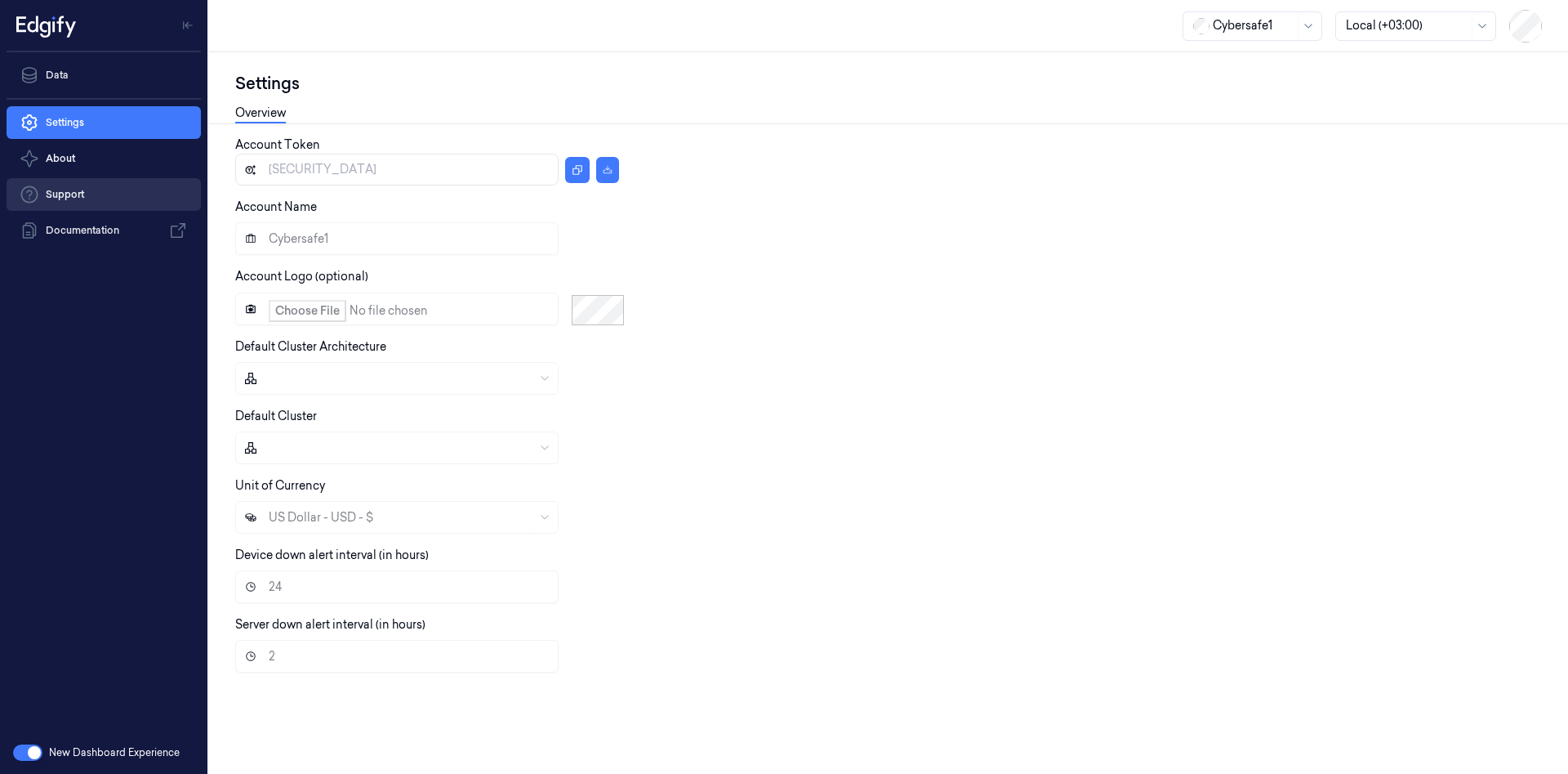
click at [67, 192] on link "Support" at bounding box center [103, 194] width 194 height 32
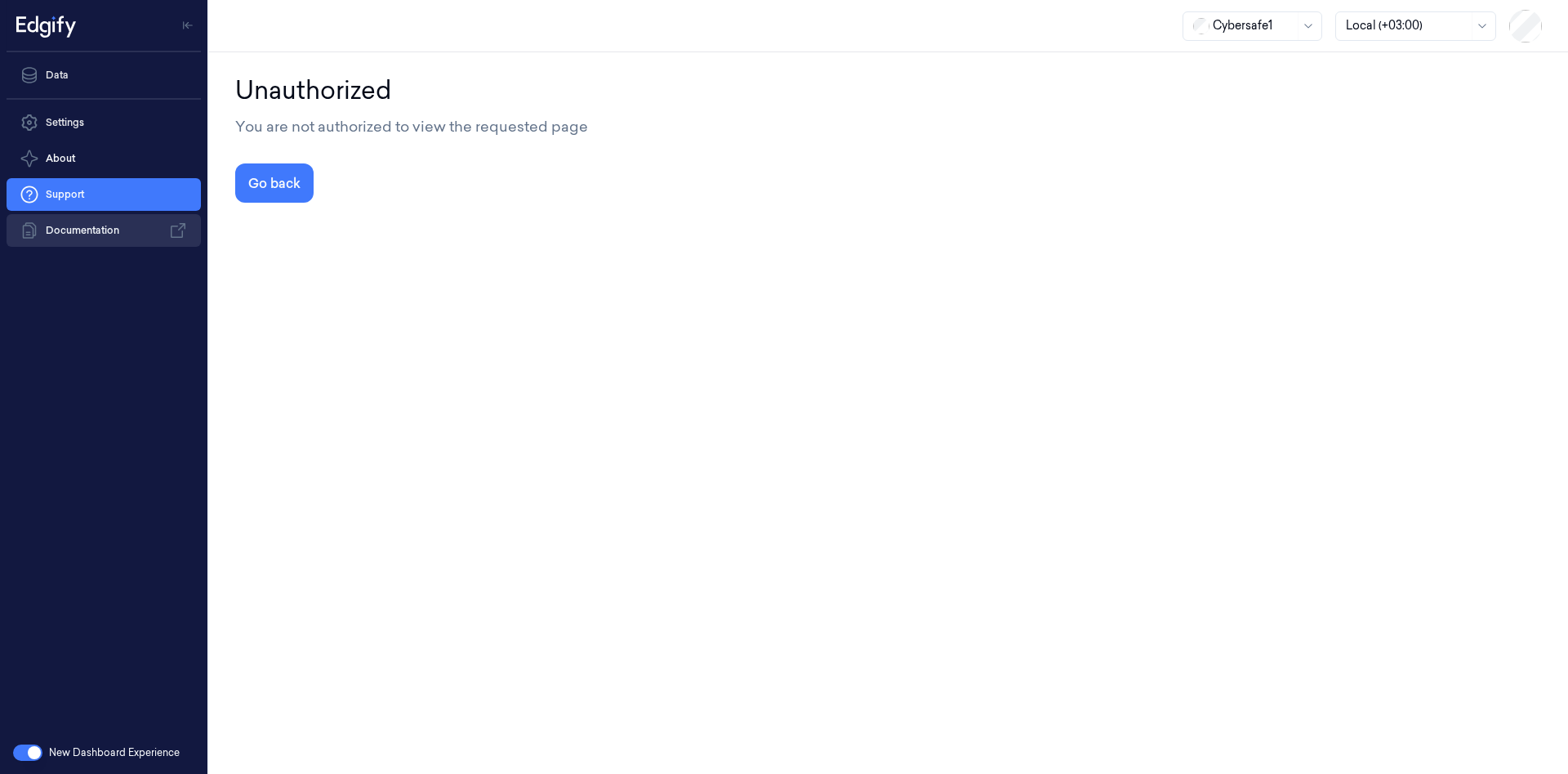
click at [76, 229] on link "Documentation" at bounding box center [103, 230] width 194 height 32
click at [67, 165] on button "About" at bounding box center [103, 158] width 194 height 32
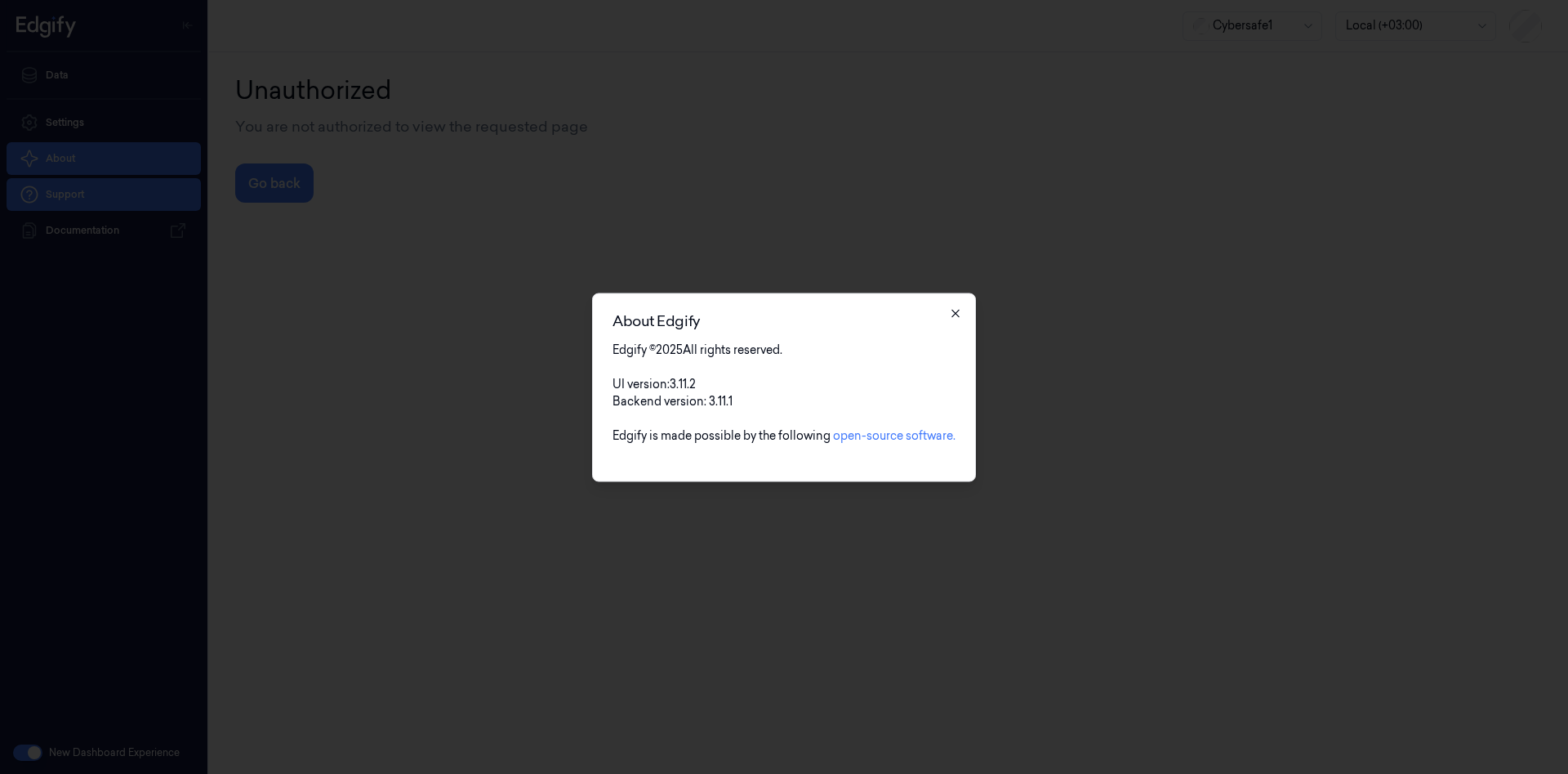
click at [950, 312] on icon "button" at bounding box center [955, 313] width 13 height 13
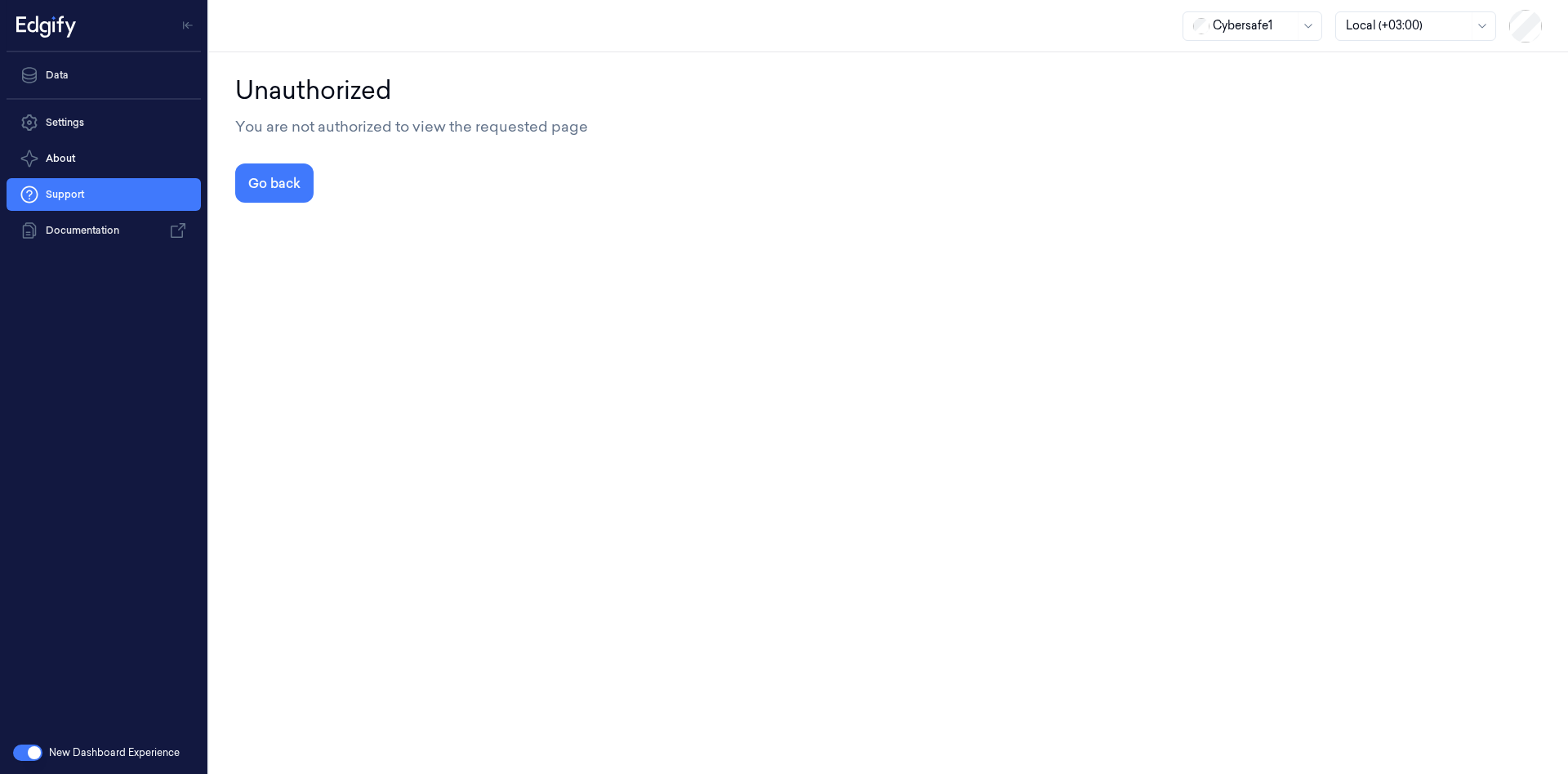
click at [33, 749] on button "button" at bounding box center [28, 752] width 30 height 16
